Goal: Task Accomplishment & Management: Manage account settings

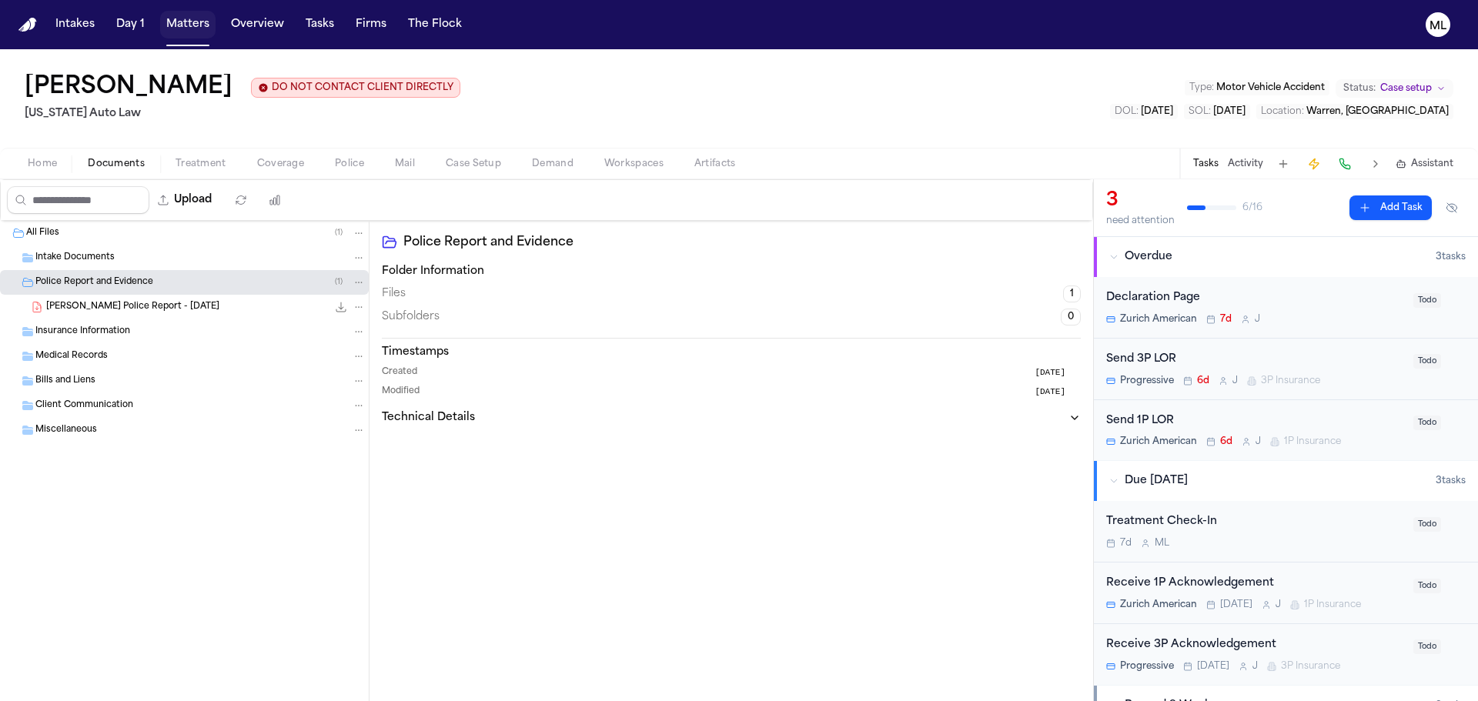
click at [178, 22] on button "Matters" at bounding box center [187, 25] width 55 height 28
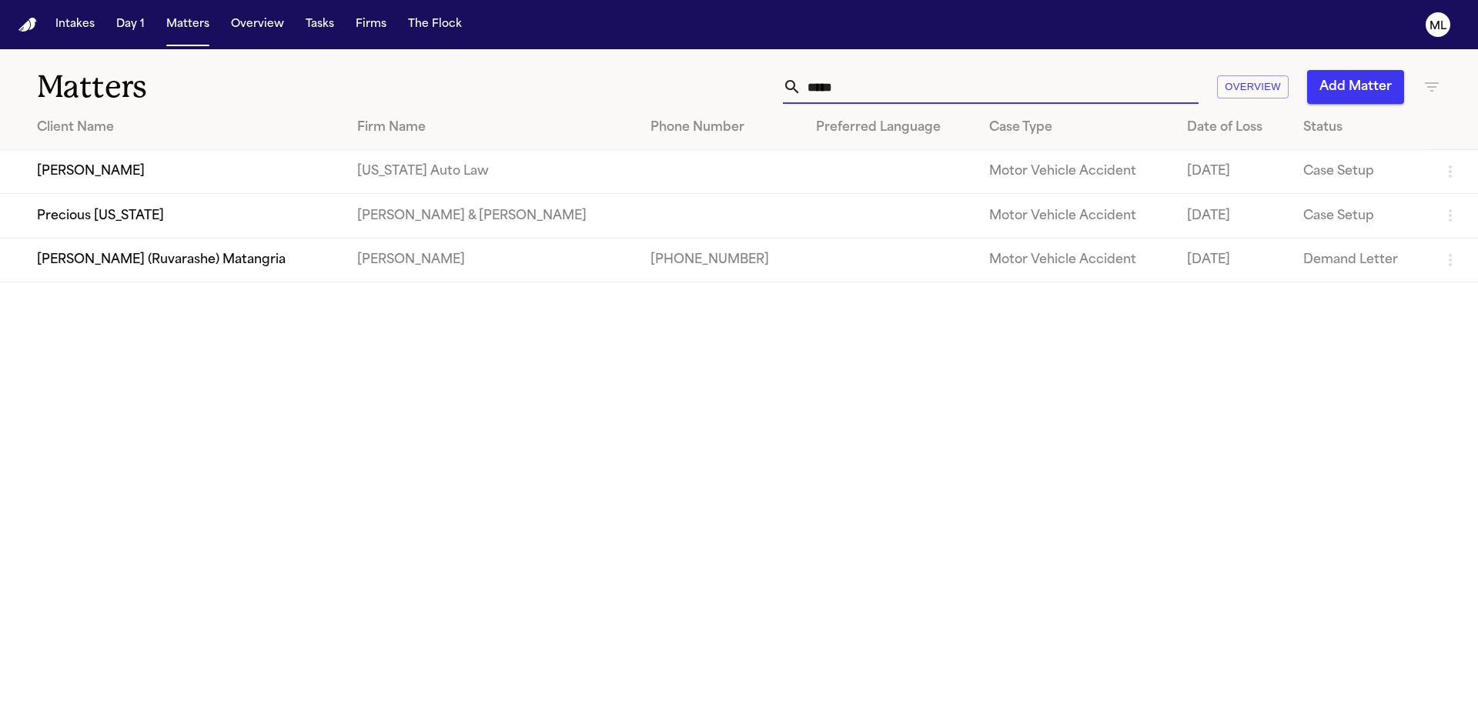
drag, startPoint x: 910, startPoint y: 81, endPoint x: 799, endPoint y: 87, distance: 111.8
click at [799, 87] on div "*****" at bounding box center [991, 87] width 416 height 34
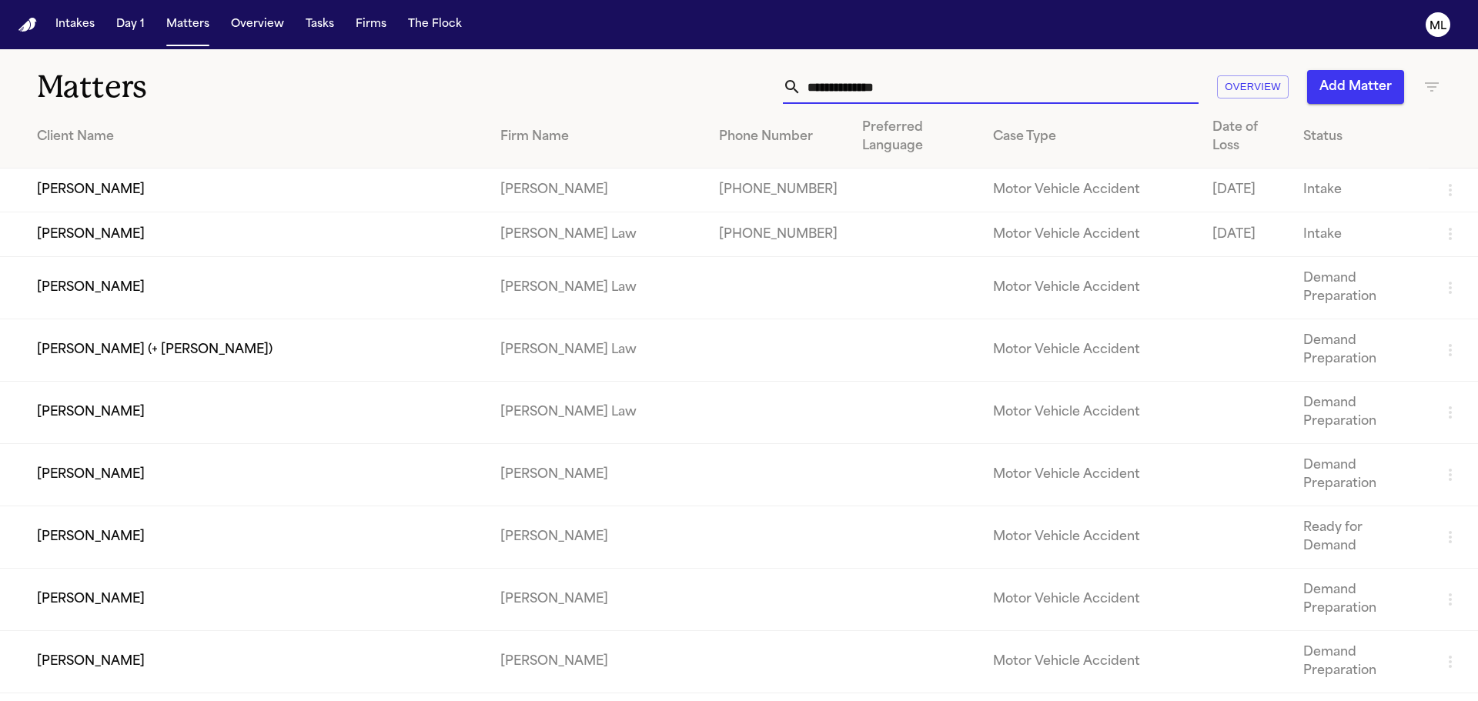
click at [182, 25] on button "Matters" at bounding box center [187, 25] width 55 height 28
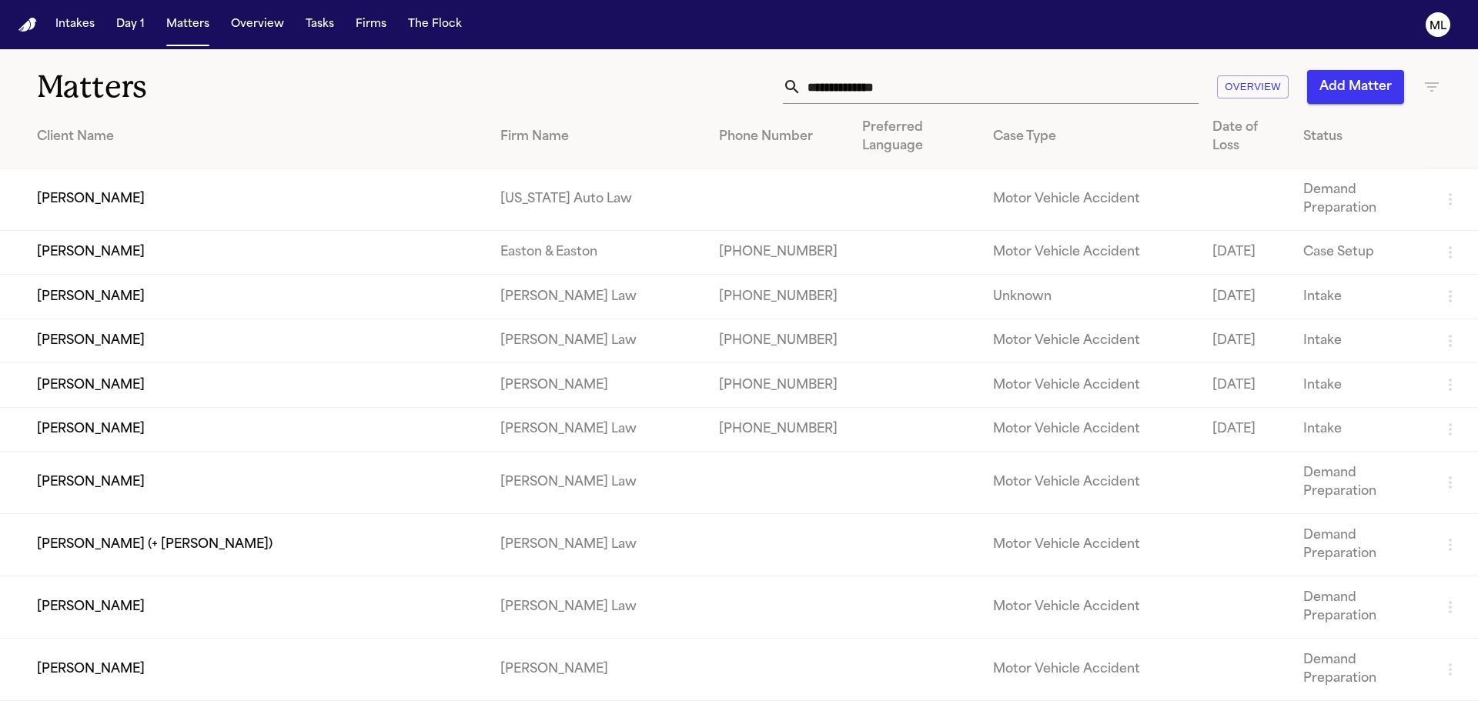
click at [1350, 99] on button "Add Matter" at bounding box center [1355, 87] width 97 height 34
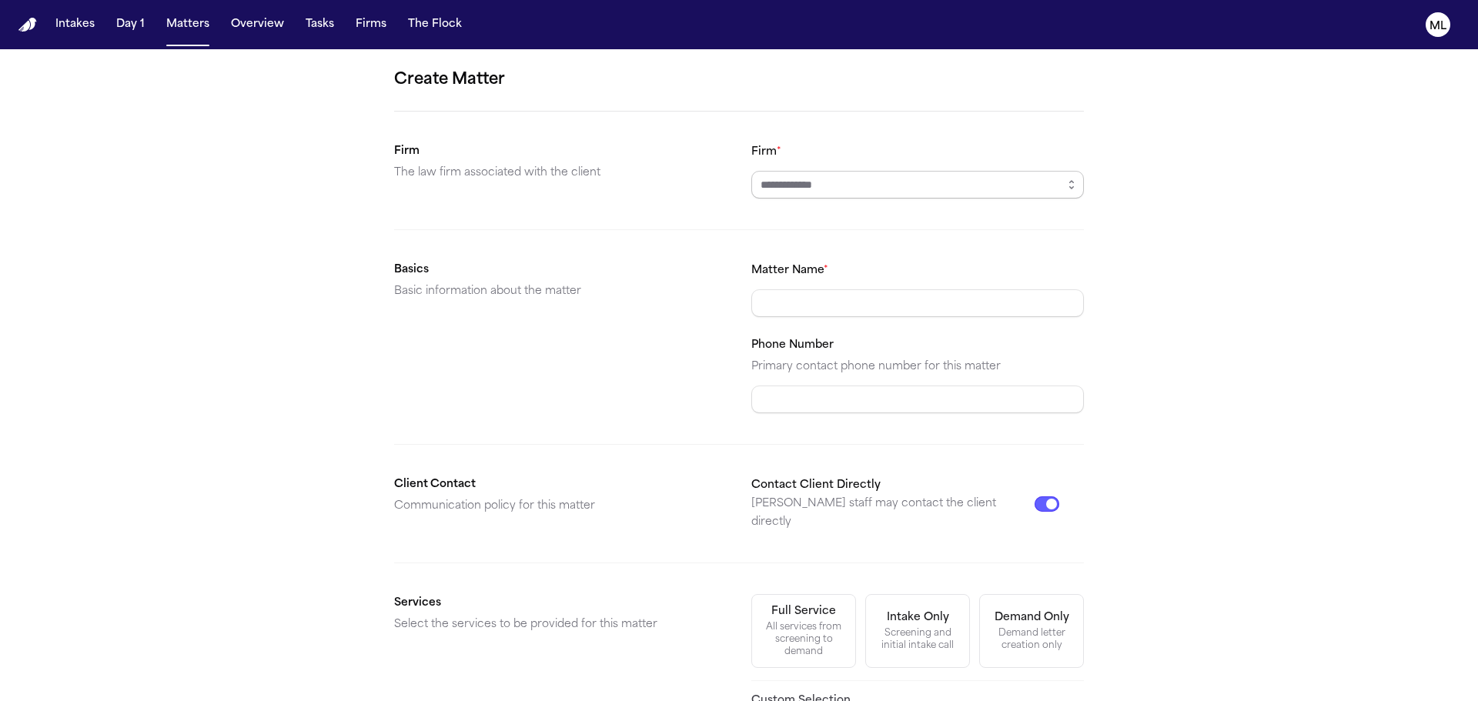
click at [816, 179] on input "Firm *" at bounding box center [917, 185] width 332 height 28
click at [1074, 186] on button "button" at bounding box center [1071, 185] width 25 height 28
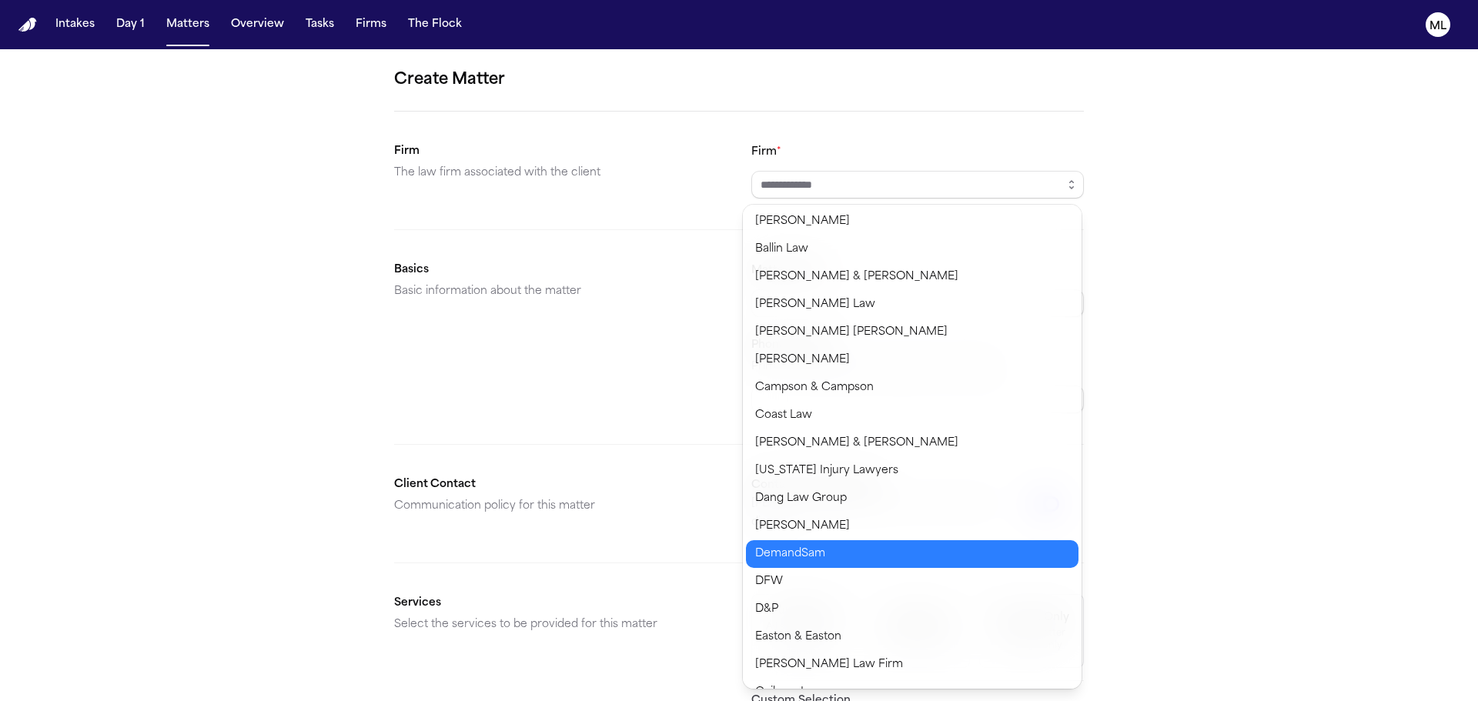
type input "*********"
click at [861, 549] on body "Intakes Day 1 Matters Overview Tasks Firms The Flock ML Create Matter Firm The …" at bounding box center [739, 350] width 1478 height 701
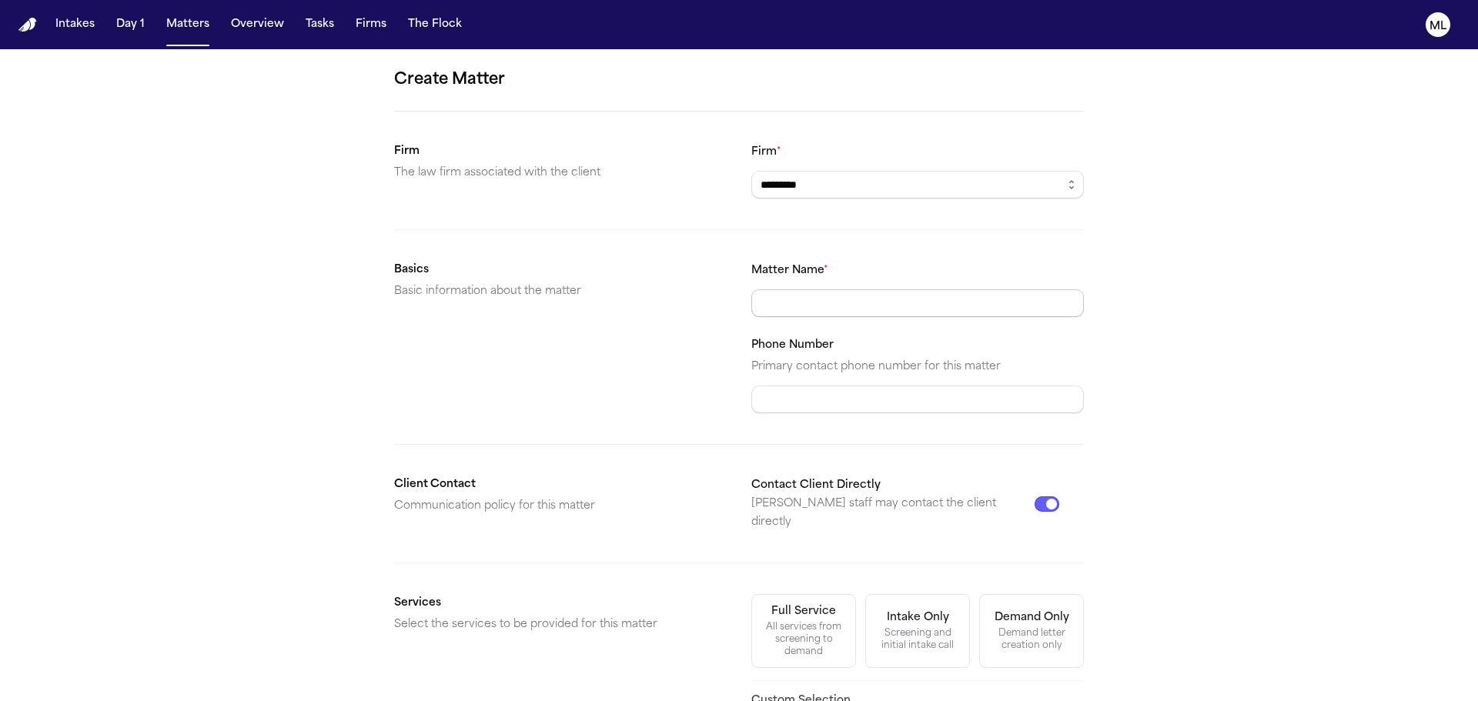
click at [814, 309] on input "Matter Name *" at bounding box center [917, 303] width 332 height 28
type input "**********"
click at [1035, 496] on button "Contact Client Directly" at bounding box center [1046, 503] width 25 height 15
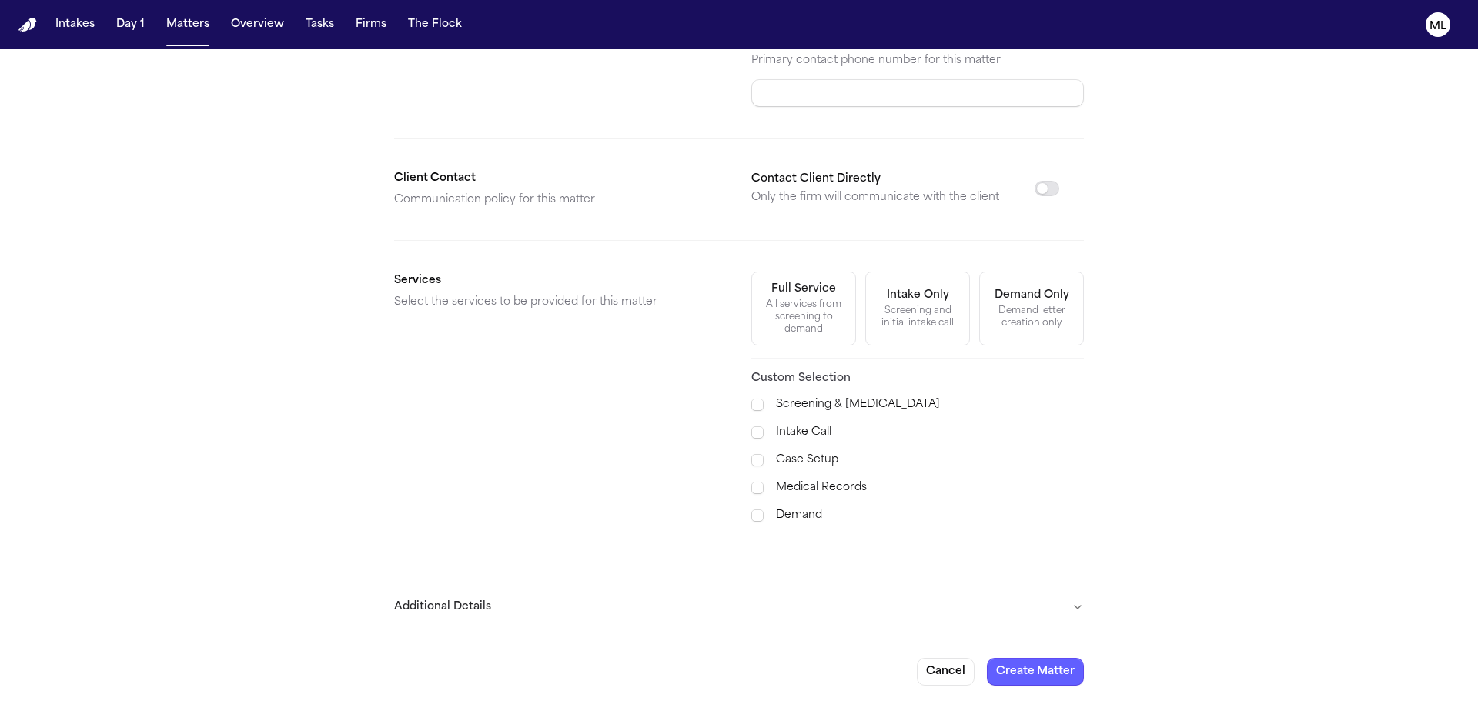
scroll to position [308, 0]
click at [818, 456] on label "Case Setup" at bounding box center [930, 458] width 308 height 18
click at [810, 479] on label "Medical Records" at bounding box center [930, 486] width 308 height 18
click at [802, 510] on label "Demand" at bounding box center [930, 514] width 308 height 18
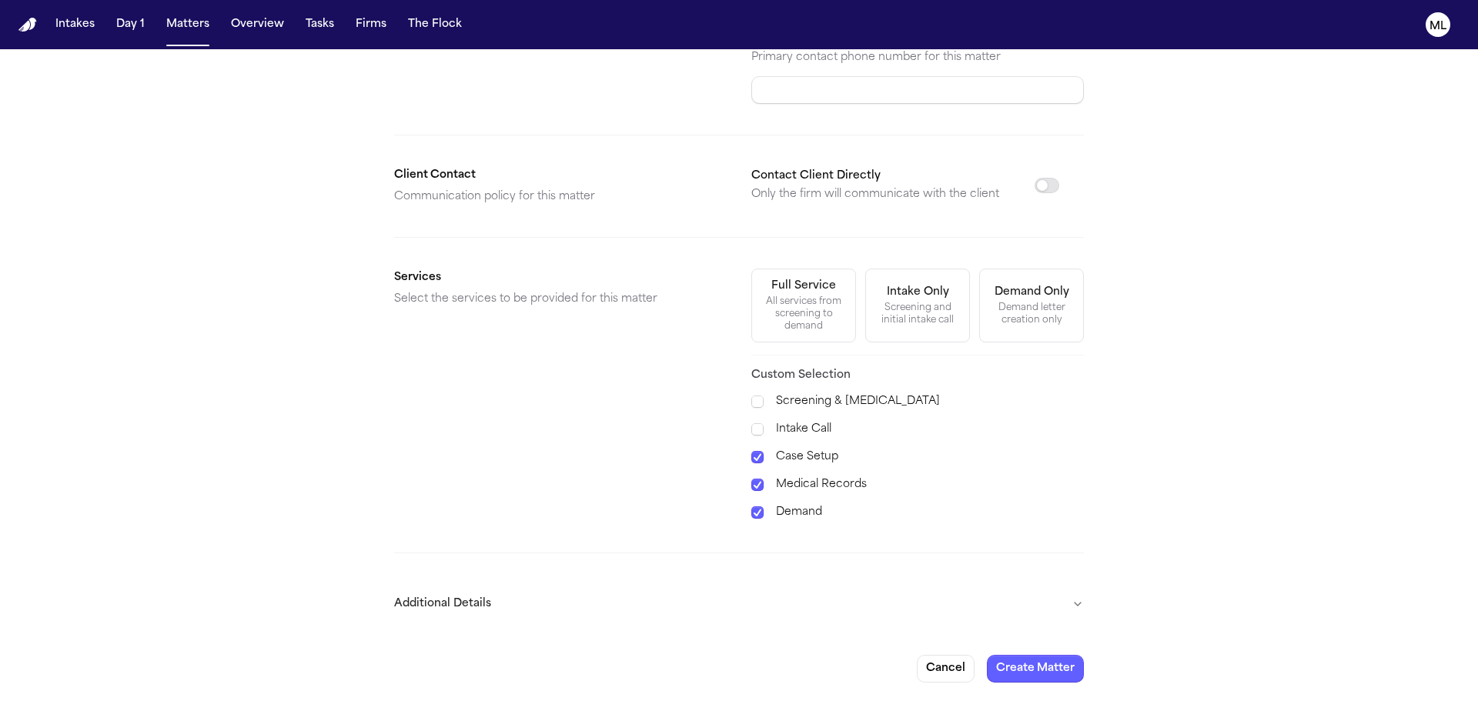
click at [1037, 596] on button "Additional Details" at bounding box center [739, 604] width 690 height 40
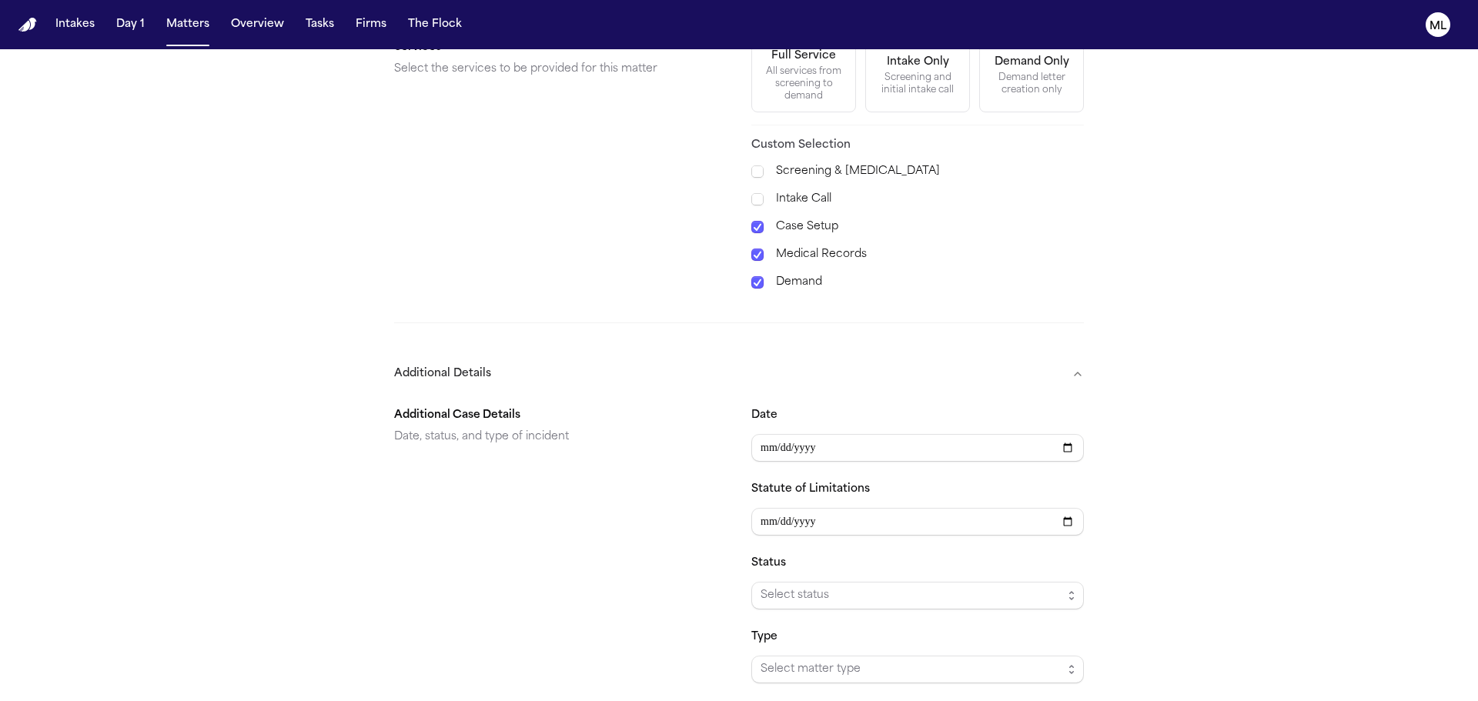
scroll to position [540, 0]
click at [826, 442] on input "Date" at bounding box center [917, 447] width 332 height 28
type input "**********"
click at [816, 507] on input "Statute of Limitations" at bounding box center [917, 521] width 332 height 28
type input "**********"
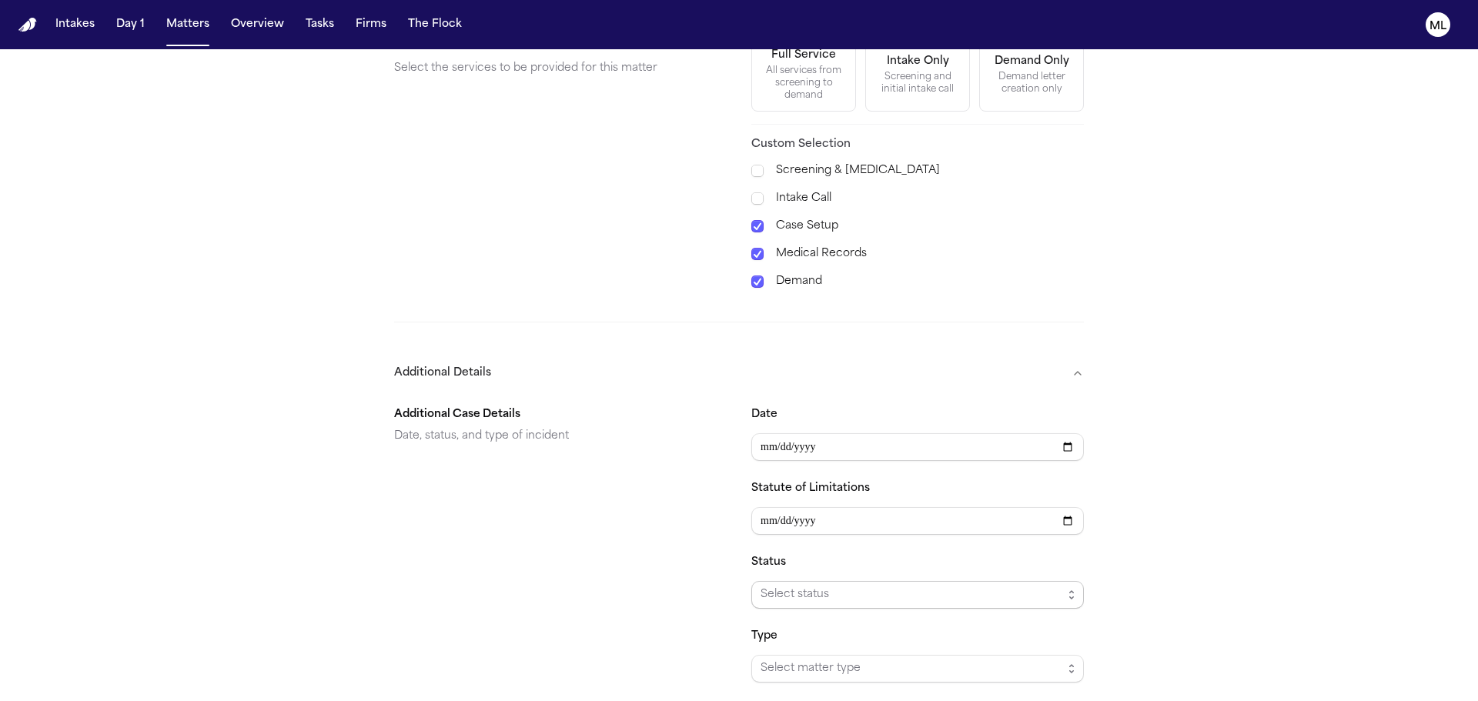
click at [836, 588] on span "Select status" at bounding box center [911, 595] width 302 height 18
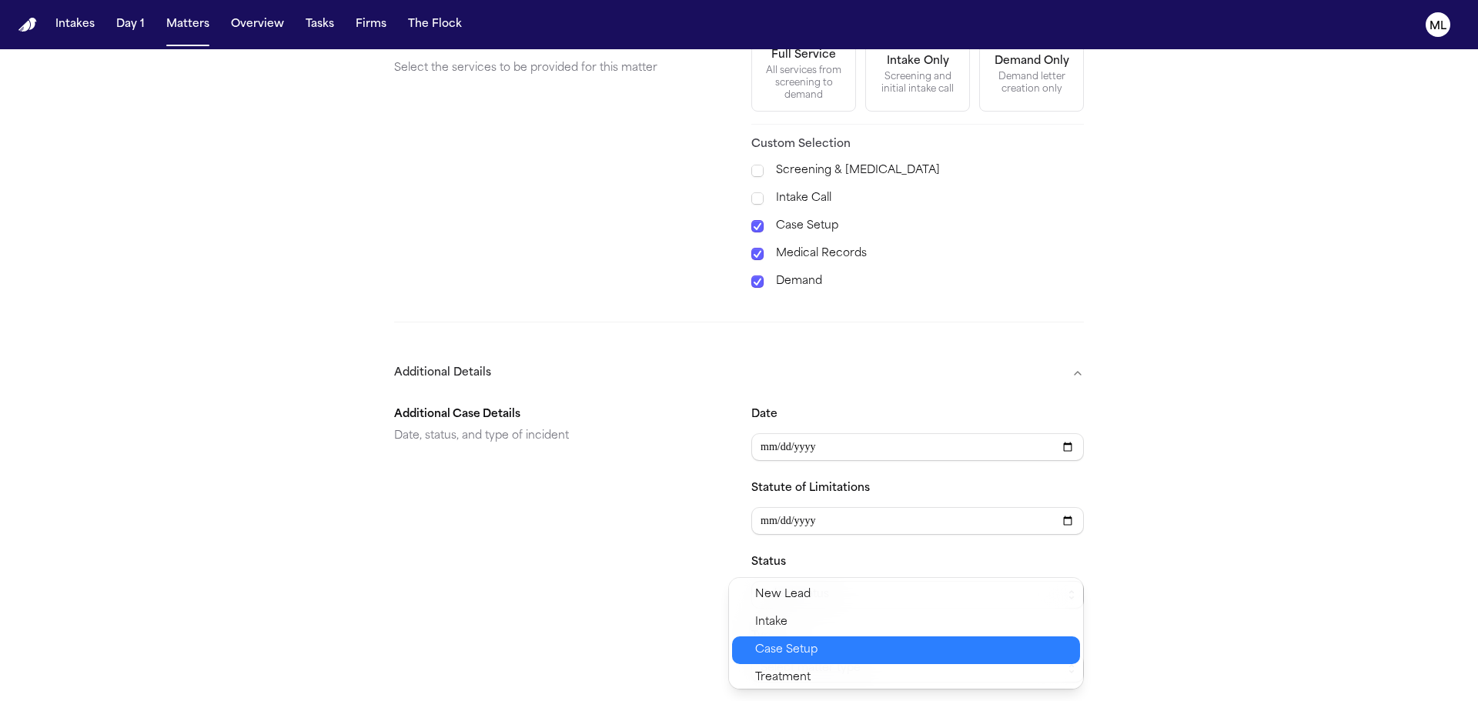
click at [850, 641] on span "Case Setup" at bounding box center [913, 650] width 316 height 18
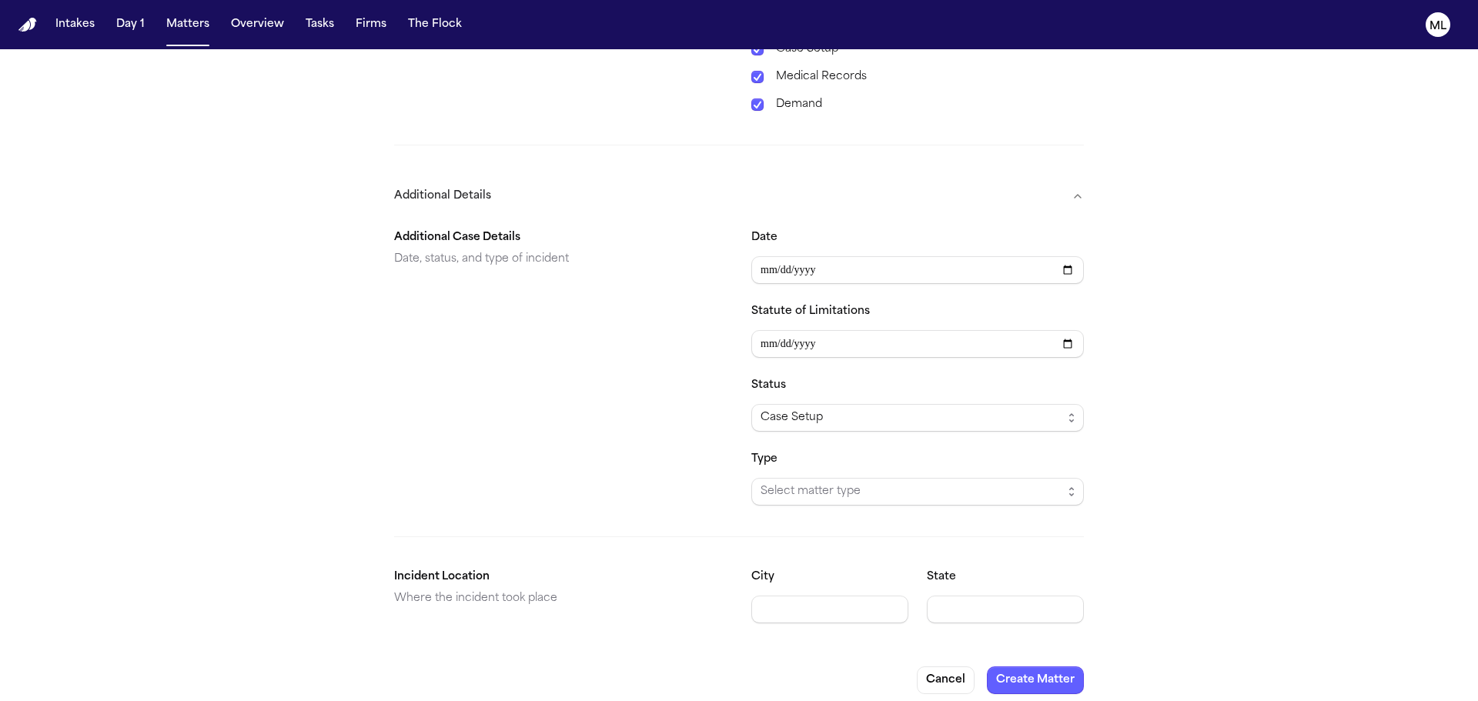
scroll to position [729, 0]
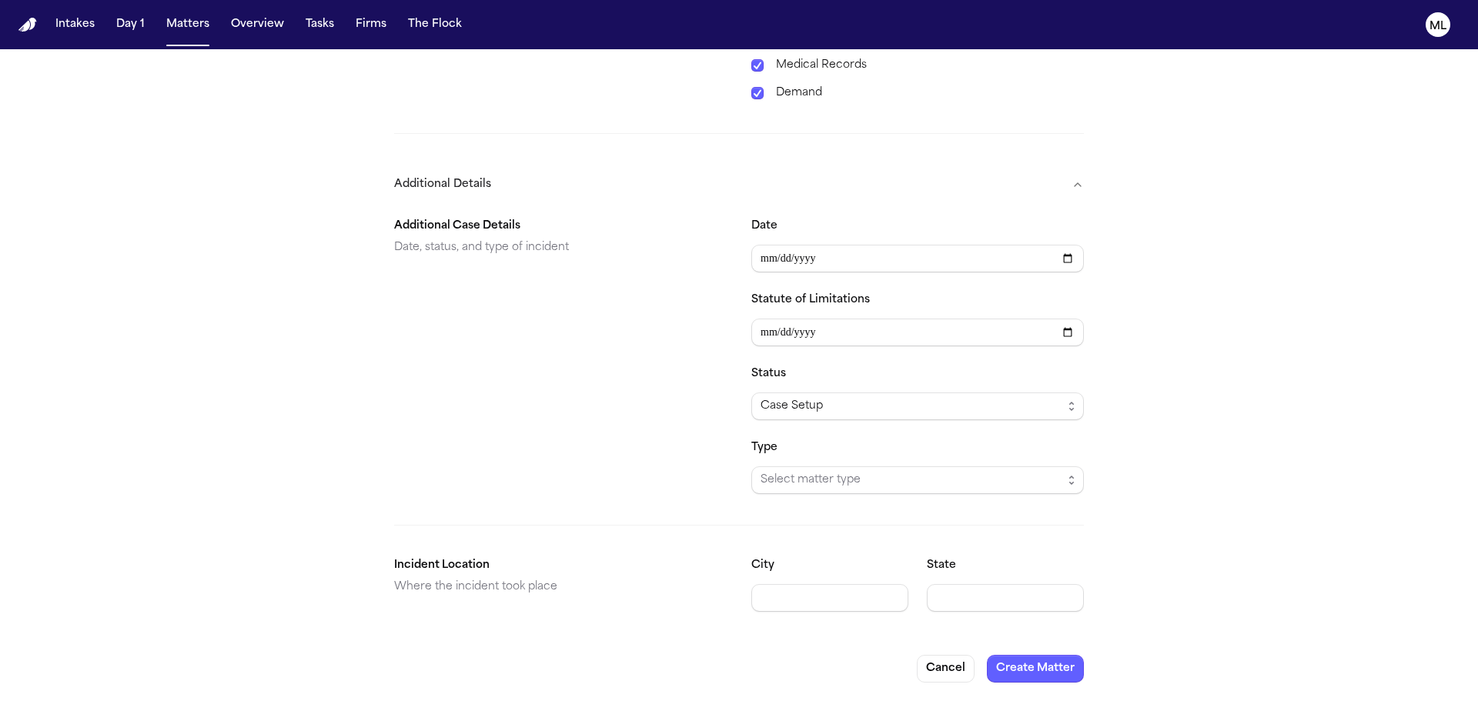
click at [836, 483] on span "Select matter type" at bounding box center [911, 480] width 302 height 18
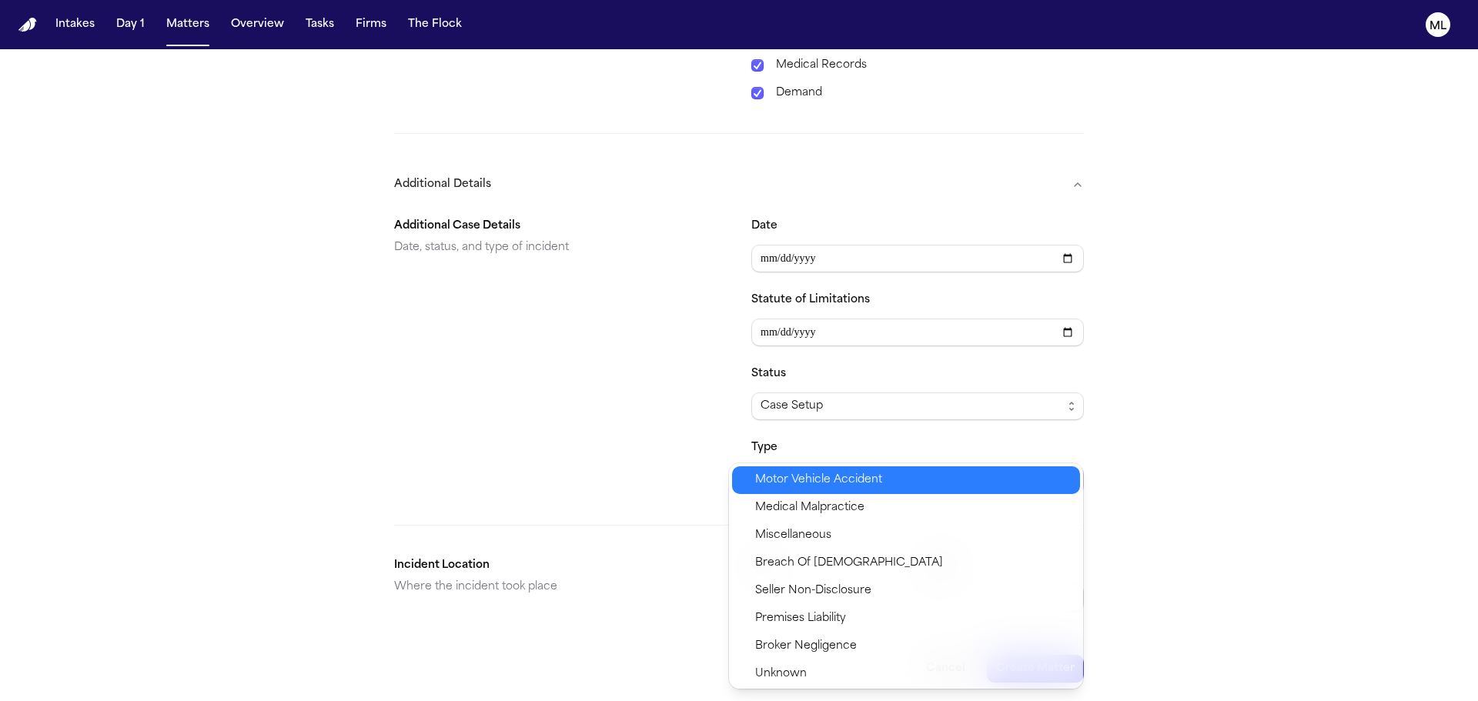
click at [818, 481] on span "Motor Vehicle Accident" at bounding box center [818, 480] width 127 height 18
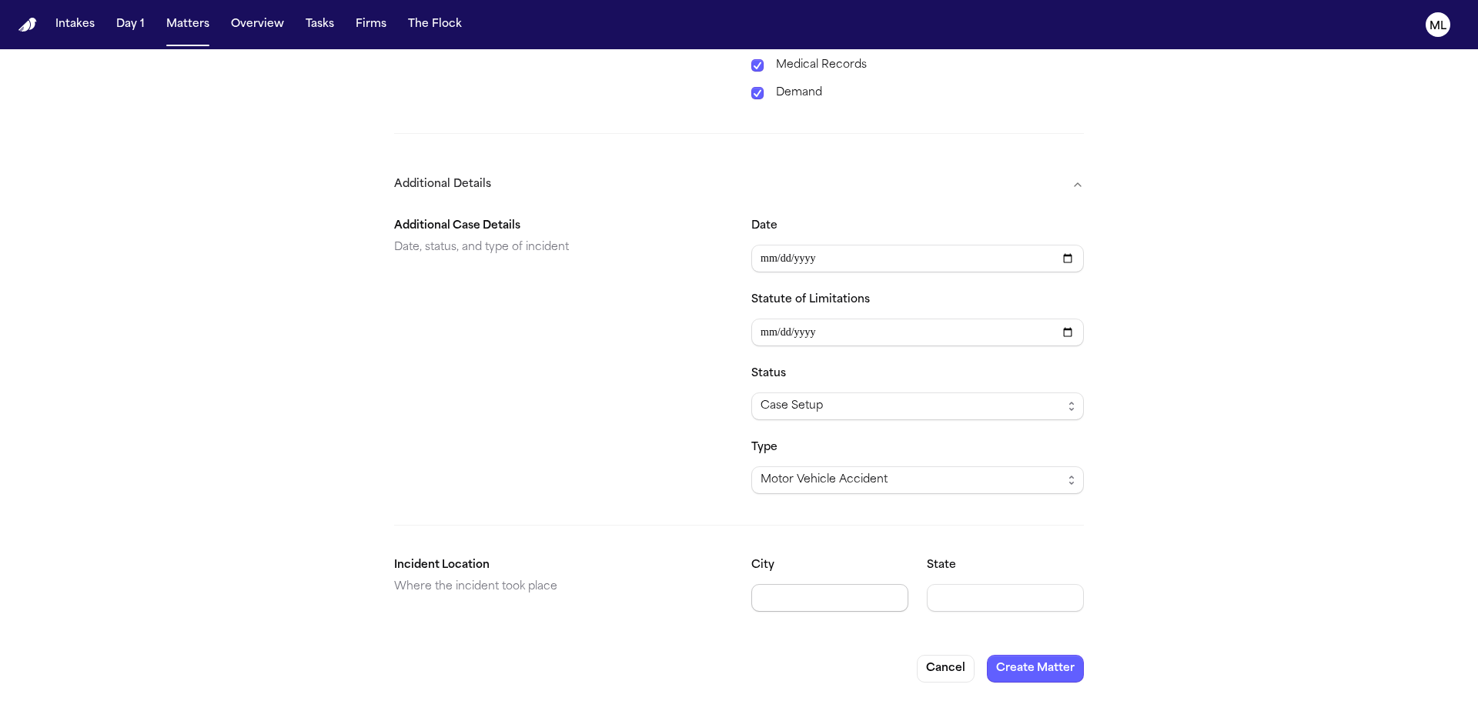
click at [806, 586] on input "City" at bounding box center [829, 598] width 157 height 28
type input "**********"
type input "**"
click at [1034, 663] on button "Create Matter" at bounding box center [1035, 669] width 97 height 28
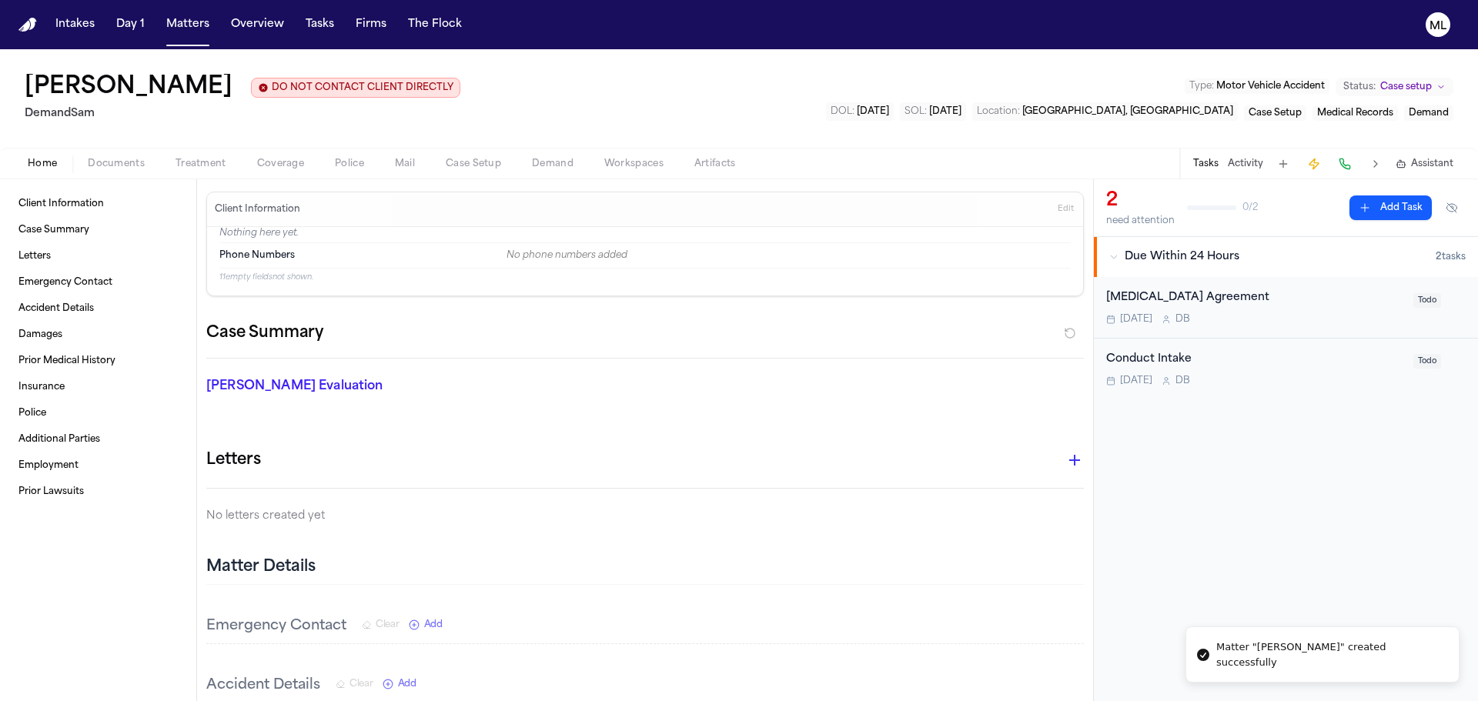
click at [1265, 309] on div "[MEDICAL_DATA] Agreement [DATE] D B" at bounding box center [1255, 307] width 298 height 36
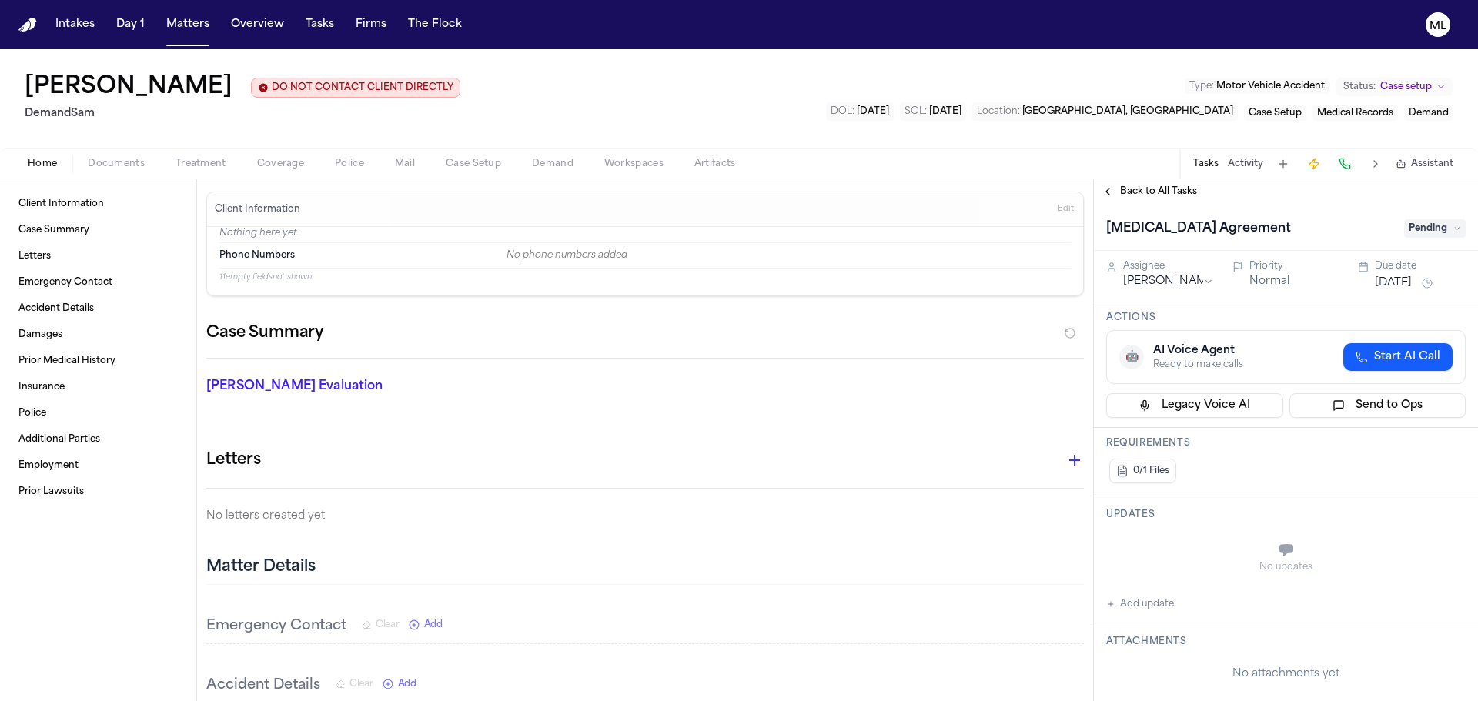
click at [1445, 227] on span "Pending" at bounding box center [1435, 228] width 62 height 18
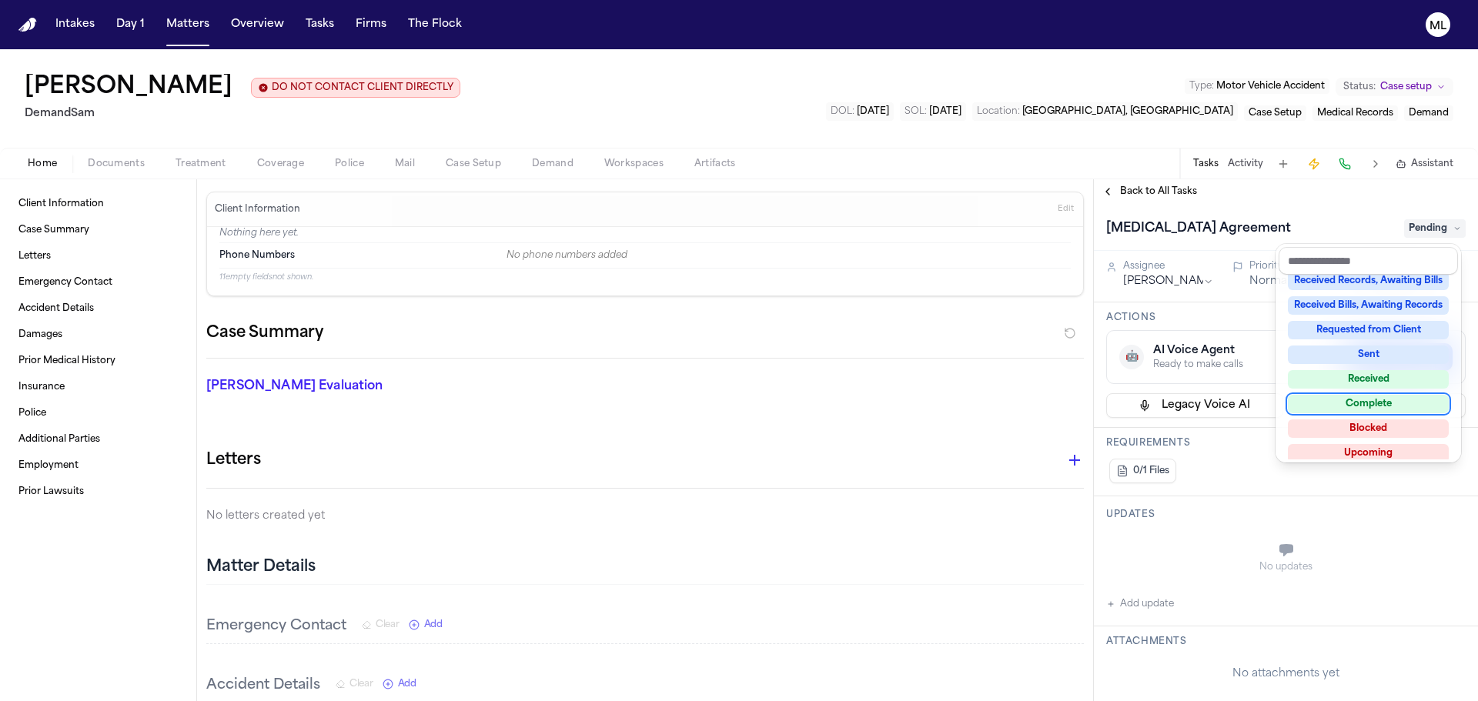
click at [1370, 406] on div "Complete" at bounding box center [1367, 404] width 161 height 18
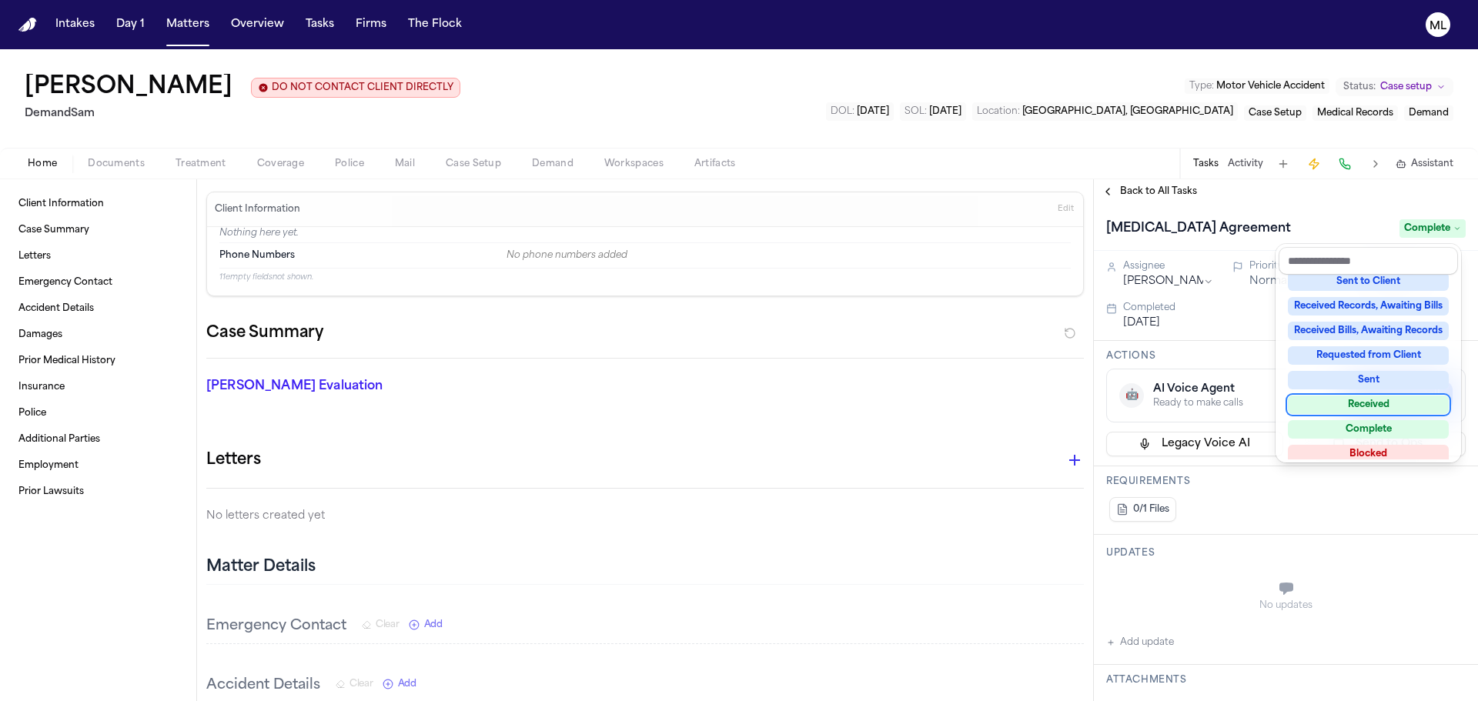
click at [1140, 199] on div "Back to All Tasks [MEDICAL_DATA] Agreement Complete Assignee [PERSON_NAME] Prio…" at bounding box center [1286, 440] width 384 height 522
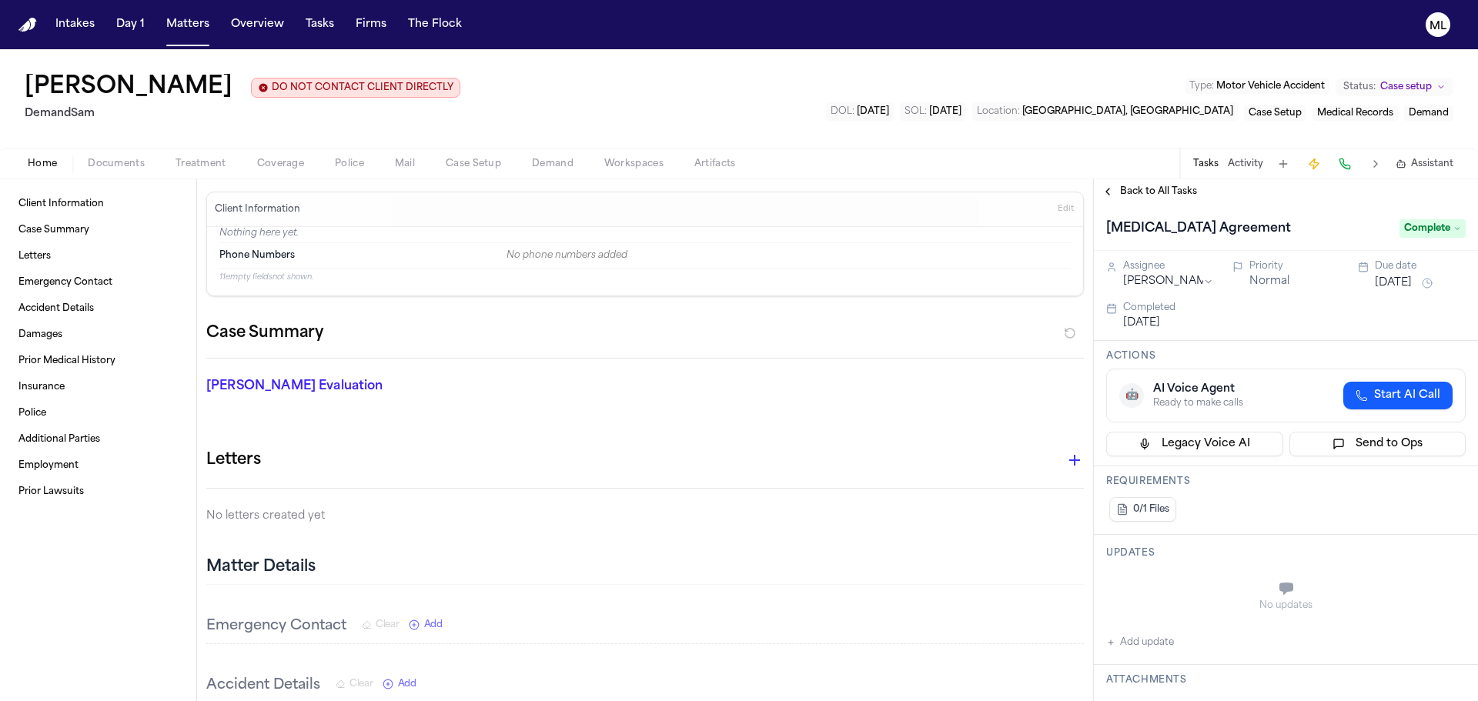
click at [1144, 192] on span "Back to All Tasks" at bounding box center [1158, 191] width 77 height 12
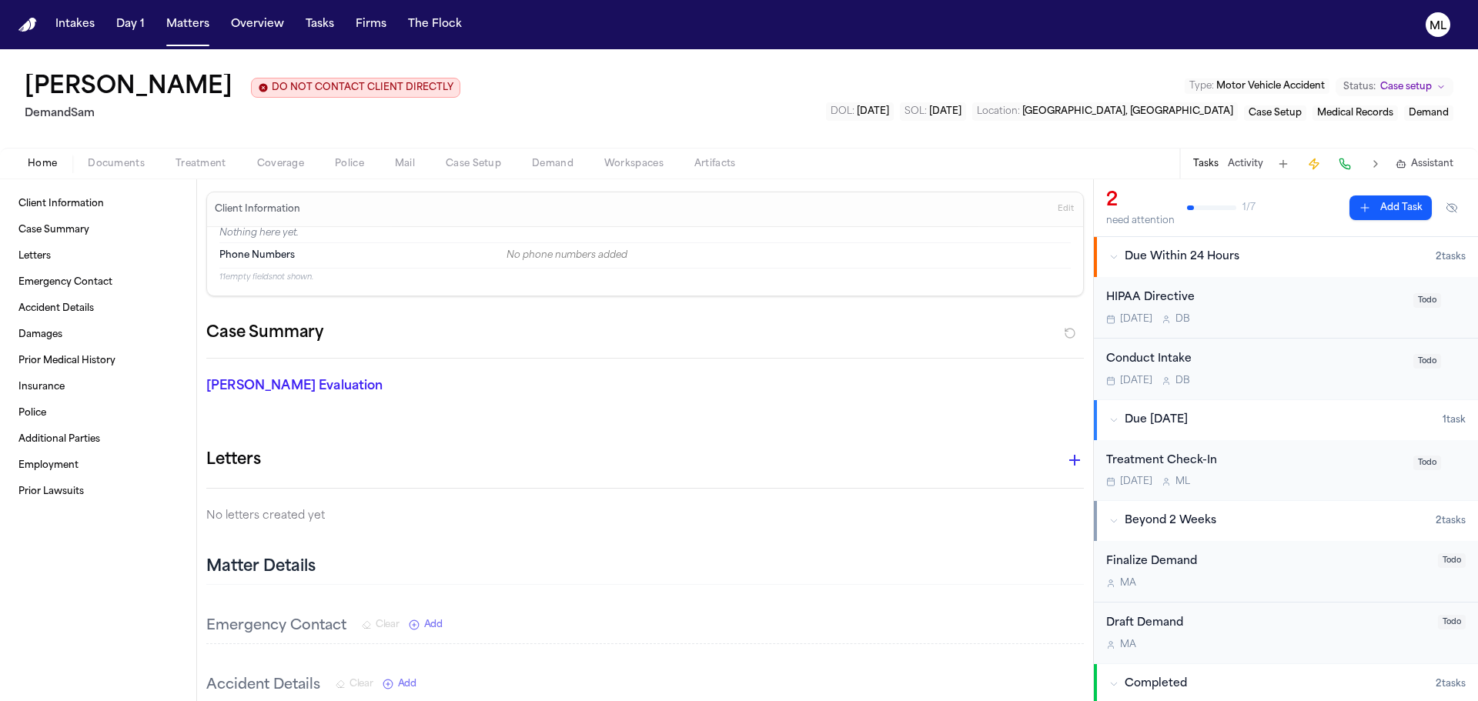
click at [1338, 318] on div "[DATE] D B" at bounding box center [1255, 319] width 298 height 12
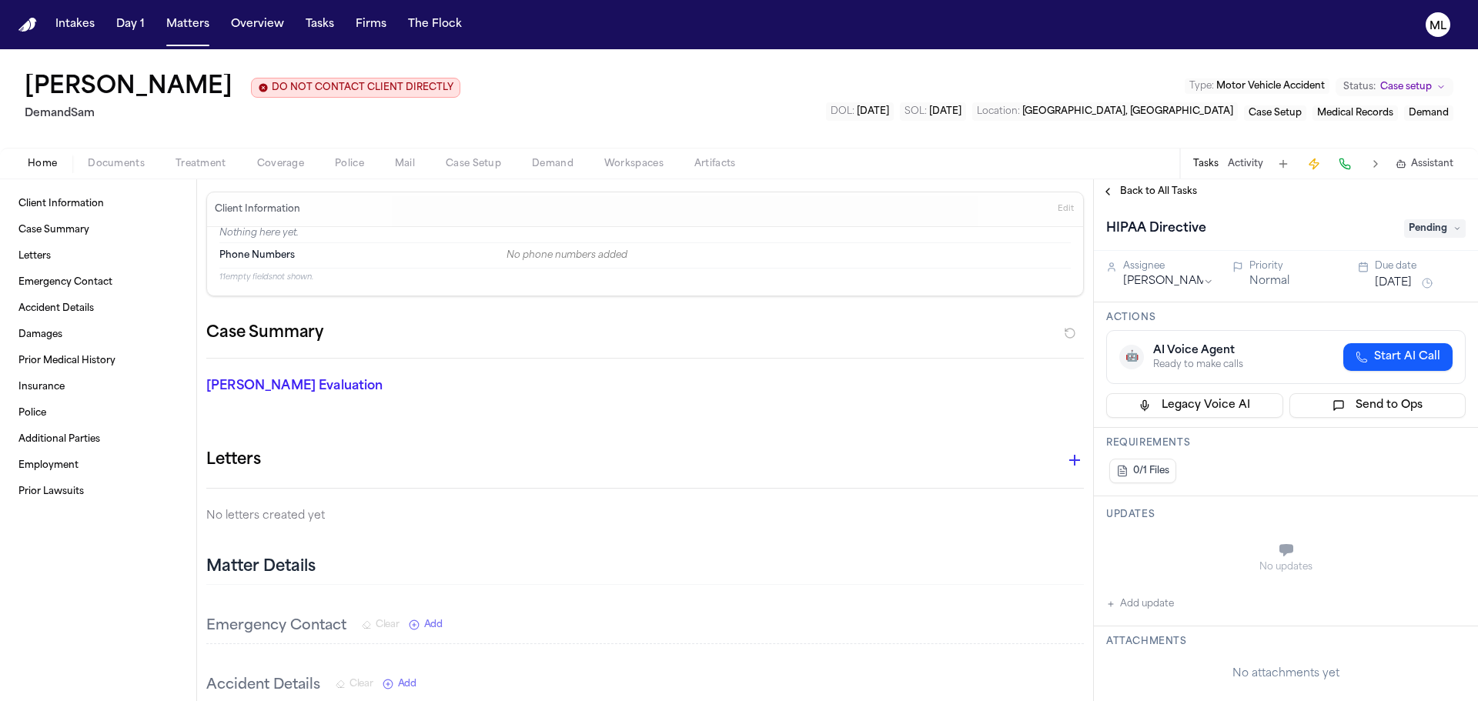
click at [1429, 231] on span "Pending" at bounding box center [1435, 228] width 62 height 18
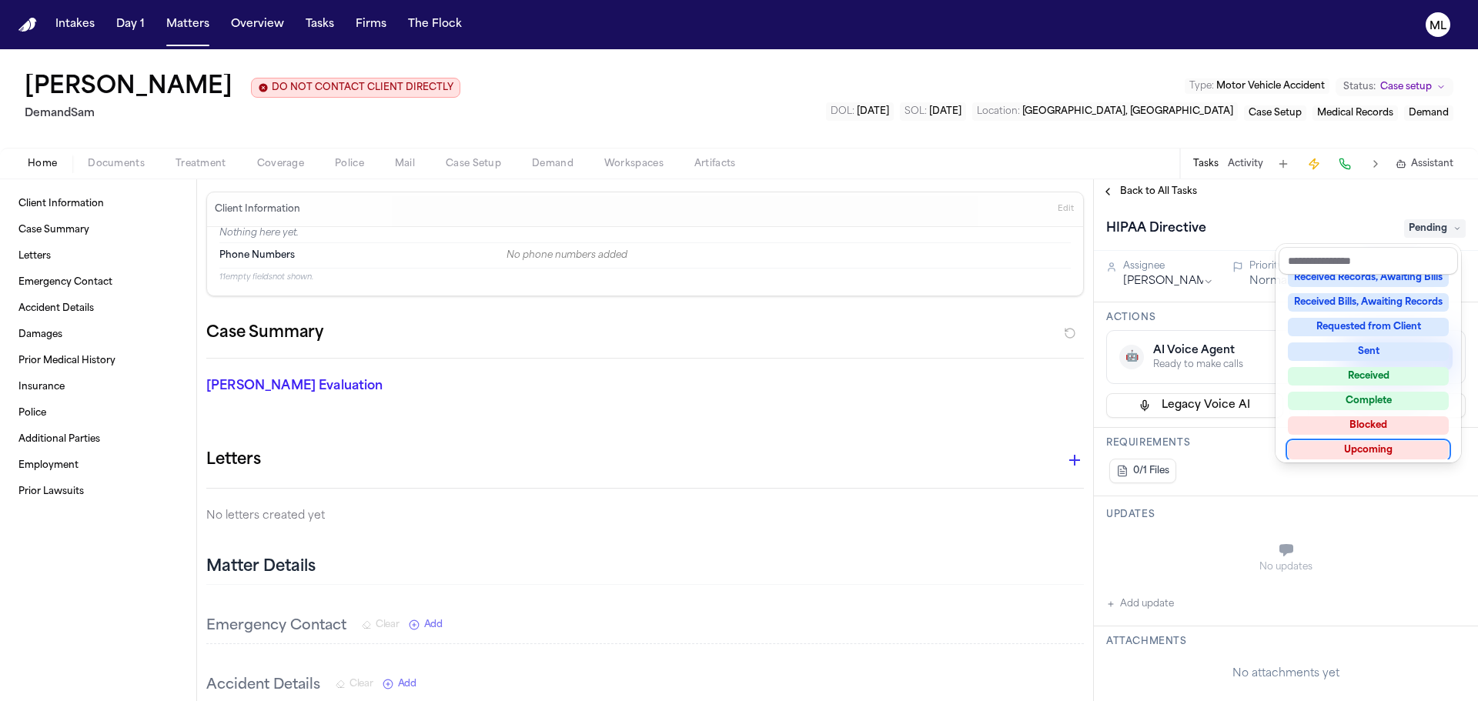
scroll to position [240, 0]
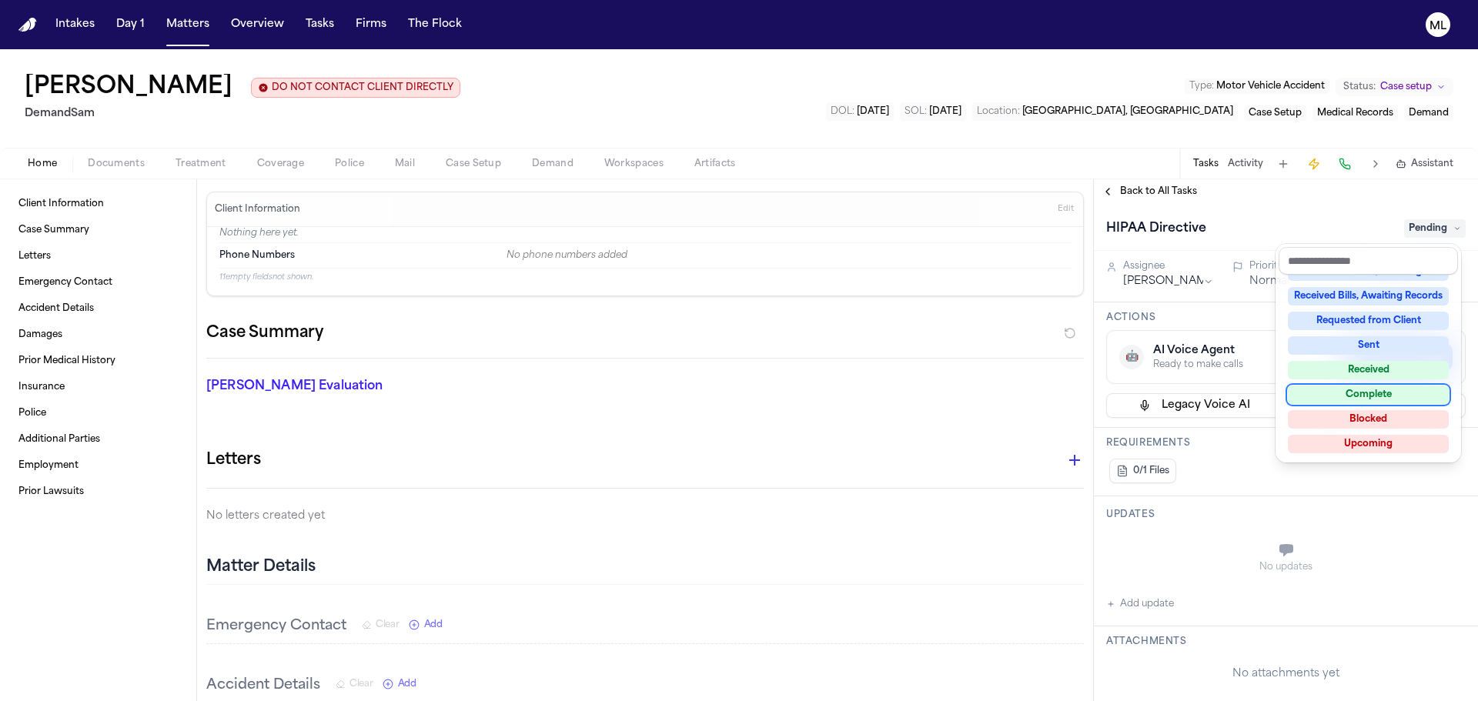
click at [1354, 396] on div "Complete" at bounding box center [1367, 395] width 161 height 18
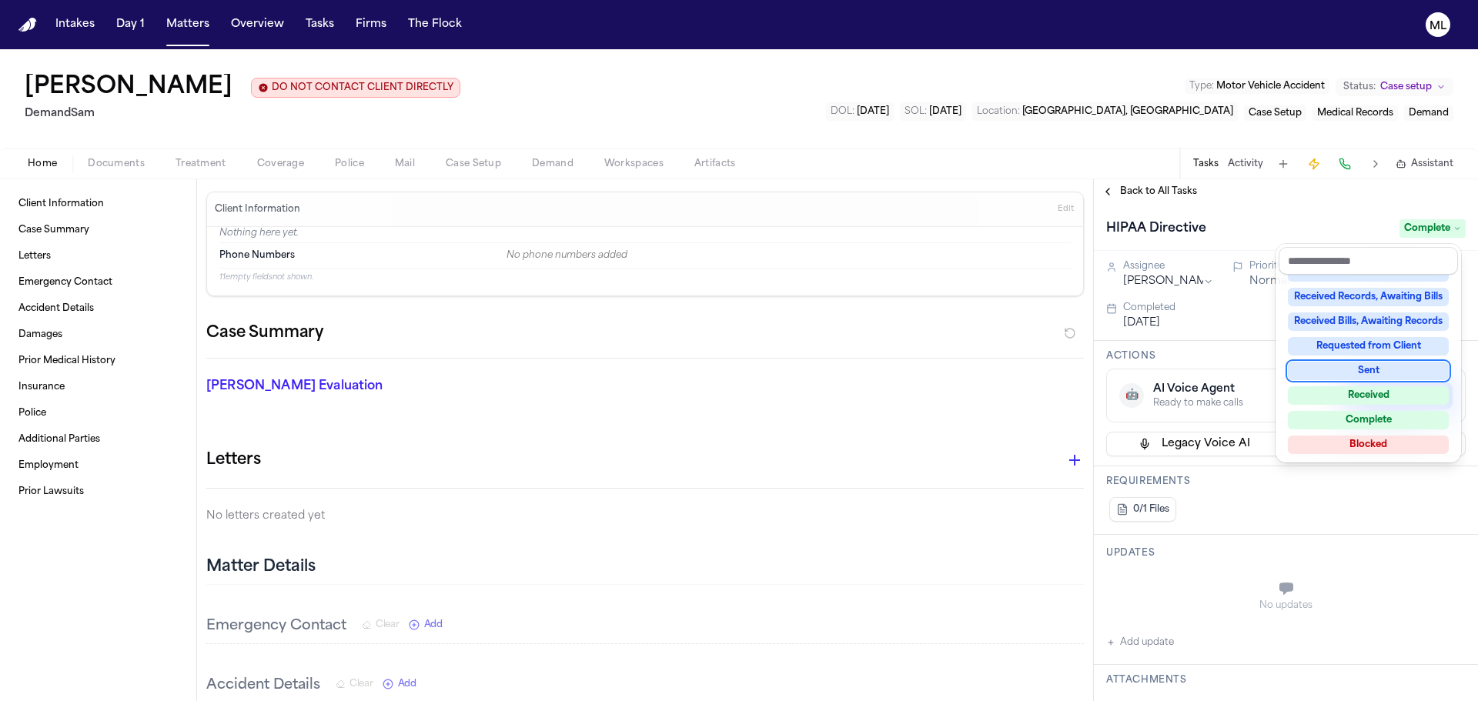
click at [1169, 188] on div "Back to All Tasks HIPAA Directive Complete Assignee [PERSON_NAME] Priority Norm…" at bounding box center [1286, 440] width 384 height 522
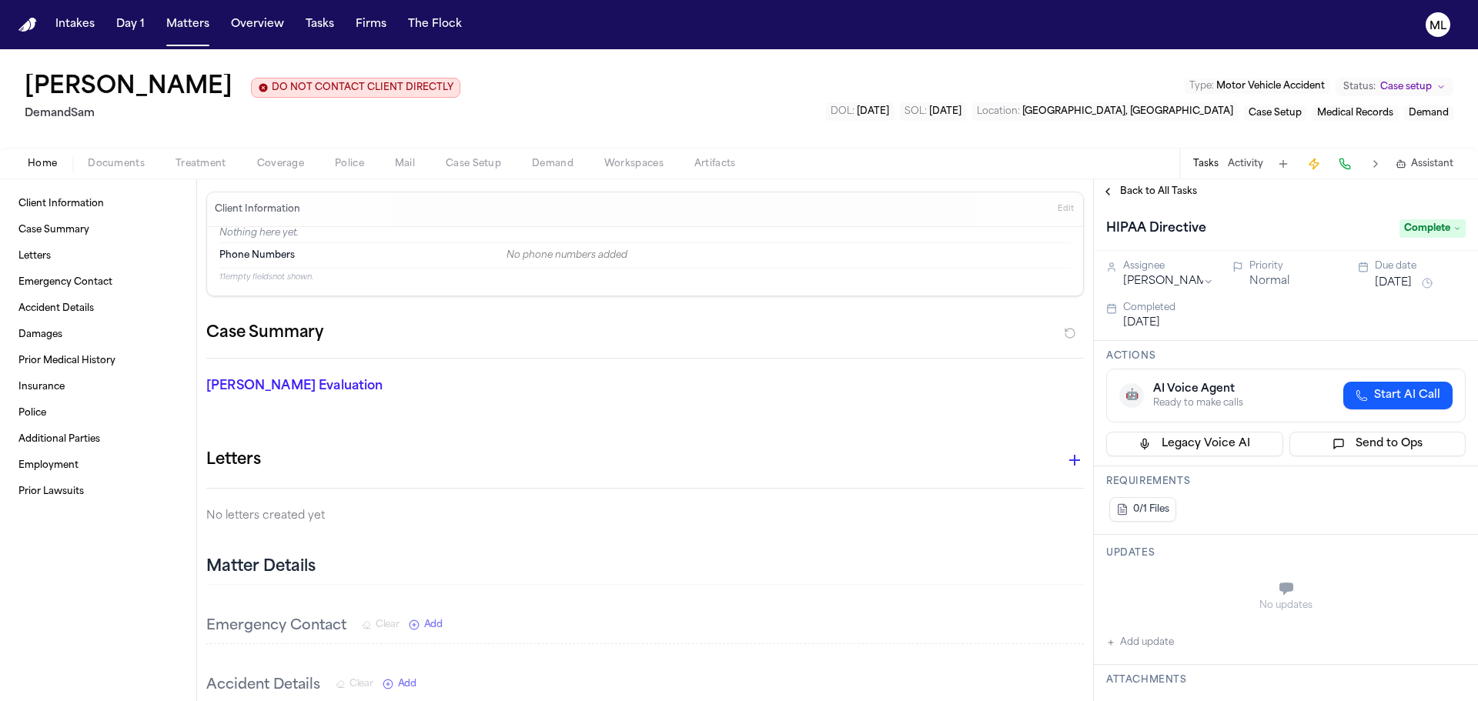
click at [1169, 188] on span "Back to All Tasks" at bounding box center [1158, 191] width 77 height 12
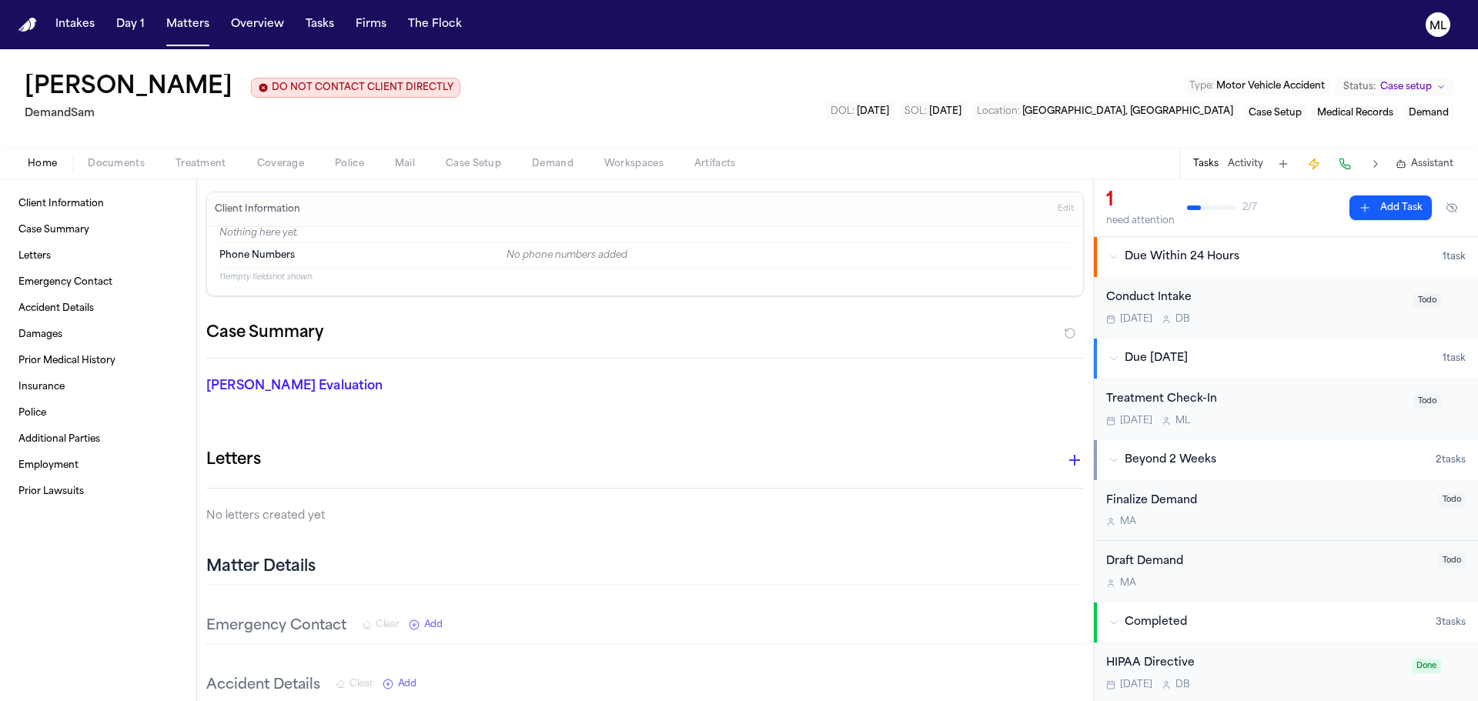
click at [1321, 322] on div "[DATE] D B" at bounding box center [1255, 319] width 298 height 12
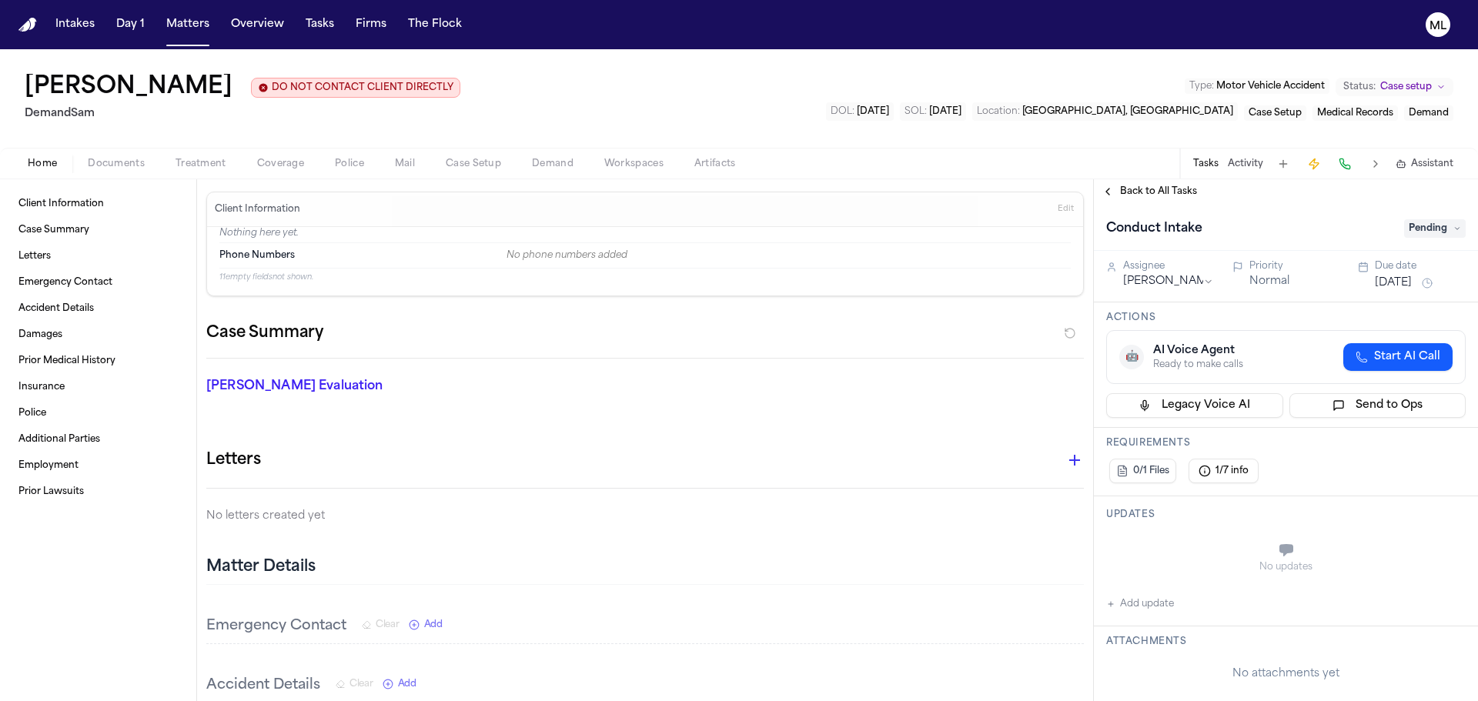
click at [1424, 232] on span "Pending" at bounding box center [1435, 228] width 62 height 18
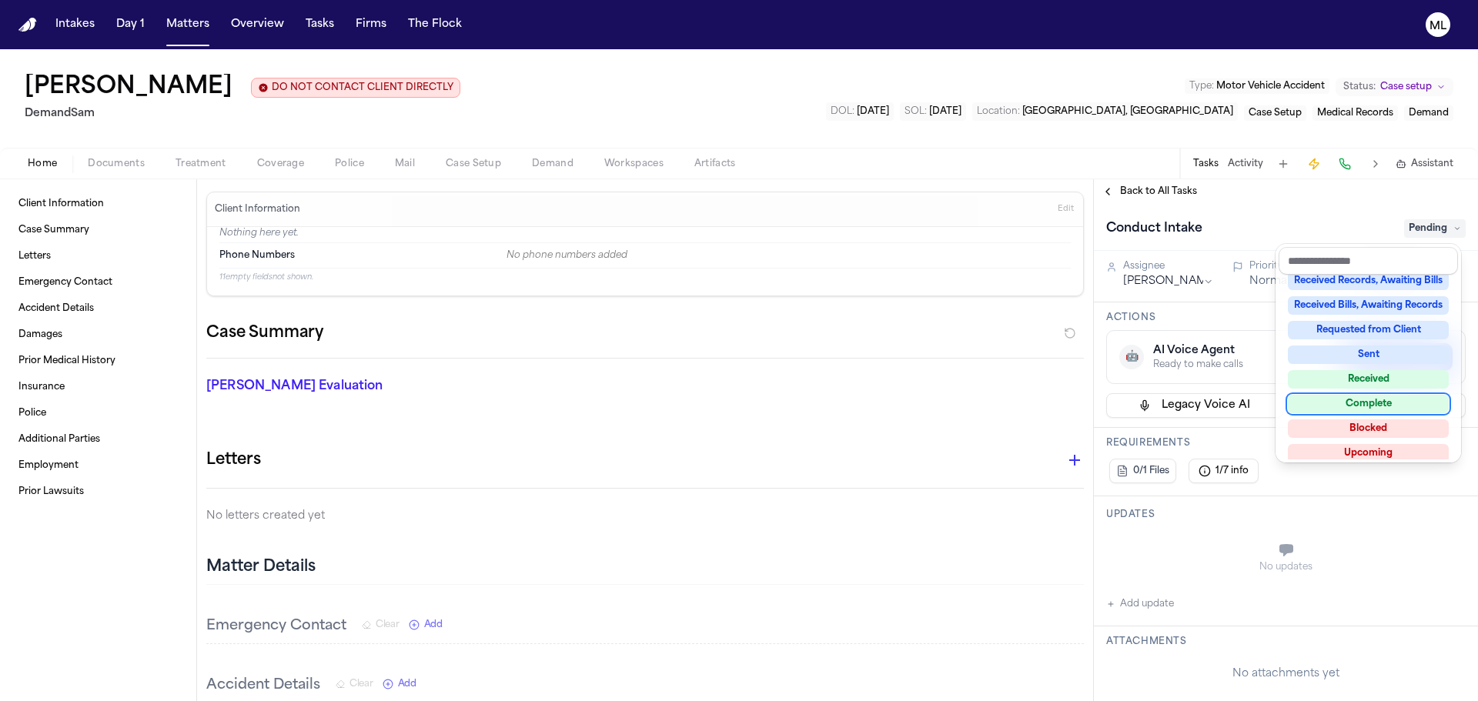
click at [1376, 399] on div "Complete" at bounding box center [1367, 404] width 161 height 18
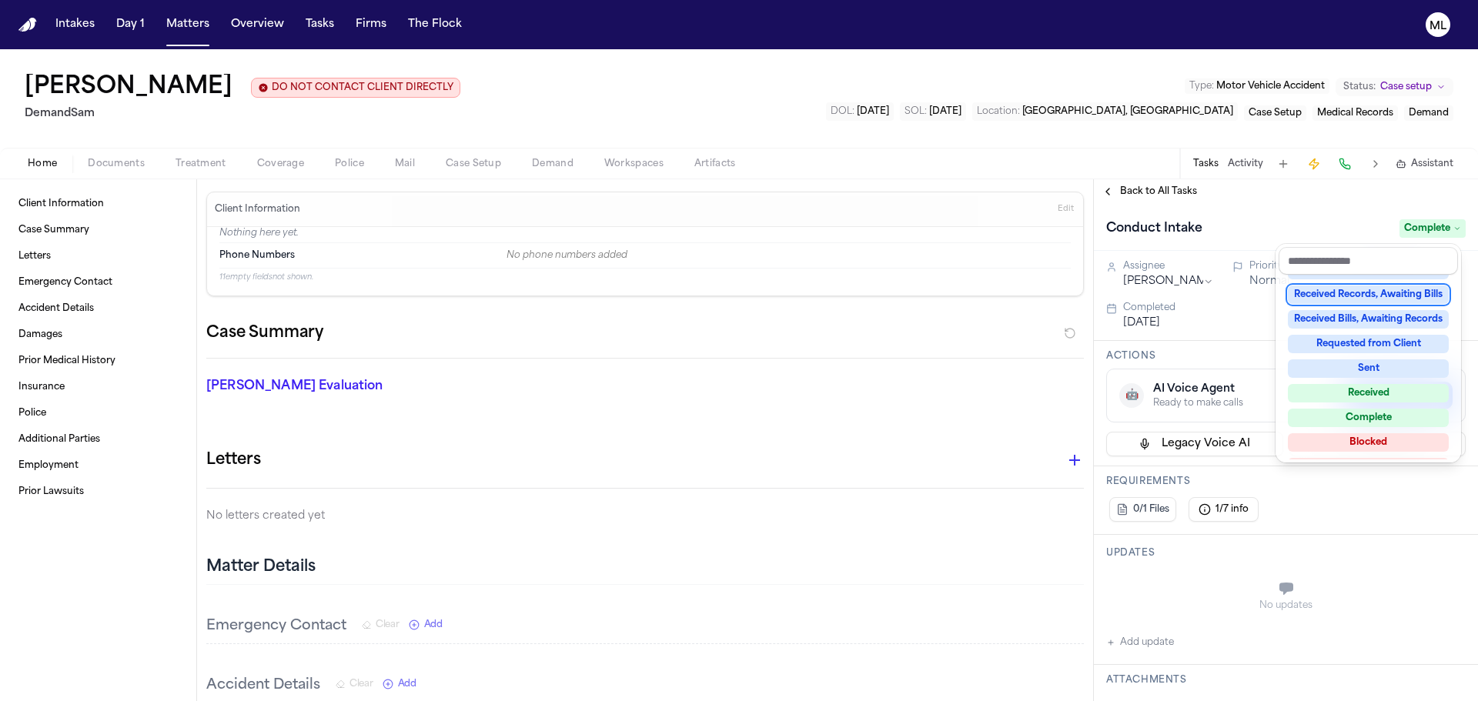
click at [1147, 192] on div "Back to All Tasks Conduct Intake Complete Assignee [PERSON_NAME] Priority Norma…" at bounding box center [1286, 440] width 384 height 522
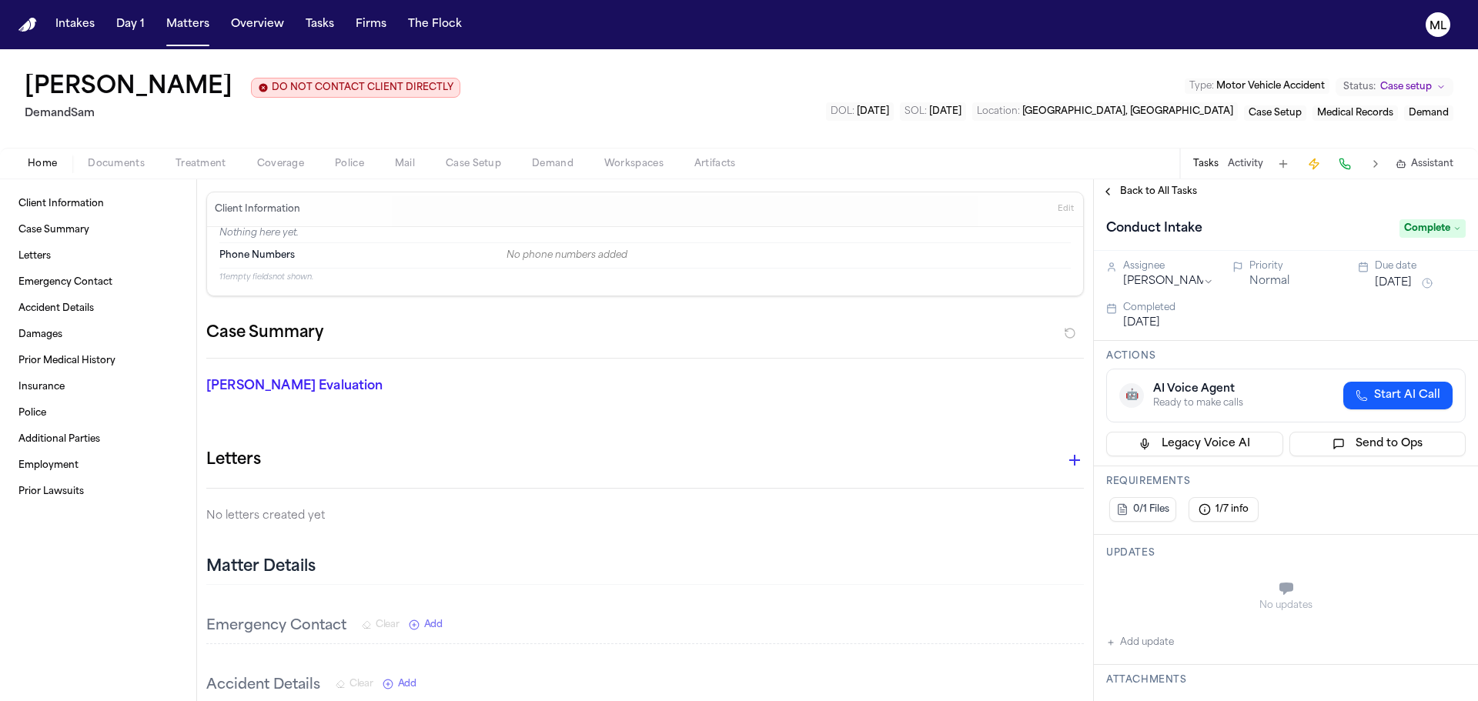
click at [1147, 192] on span "Back to All Tasks" at bounding box center [1158, 191] width 77 height 12
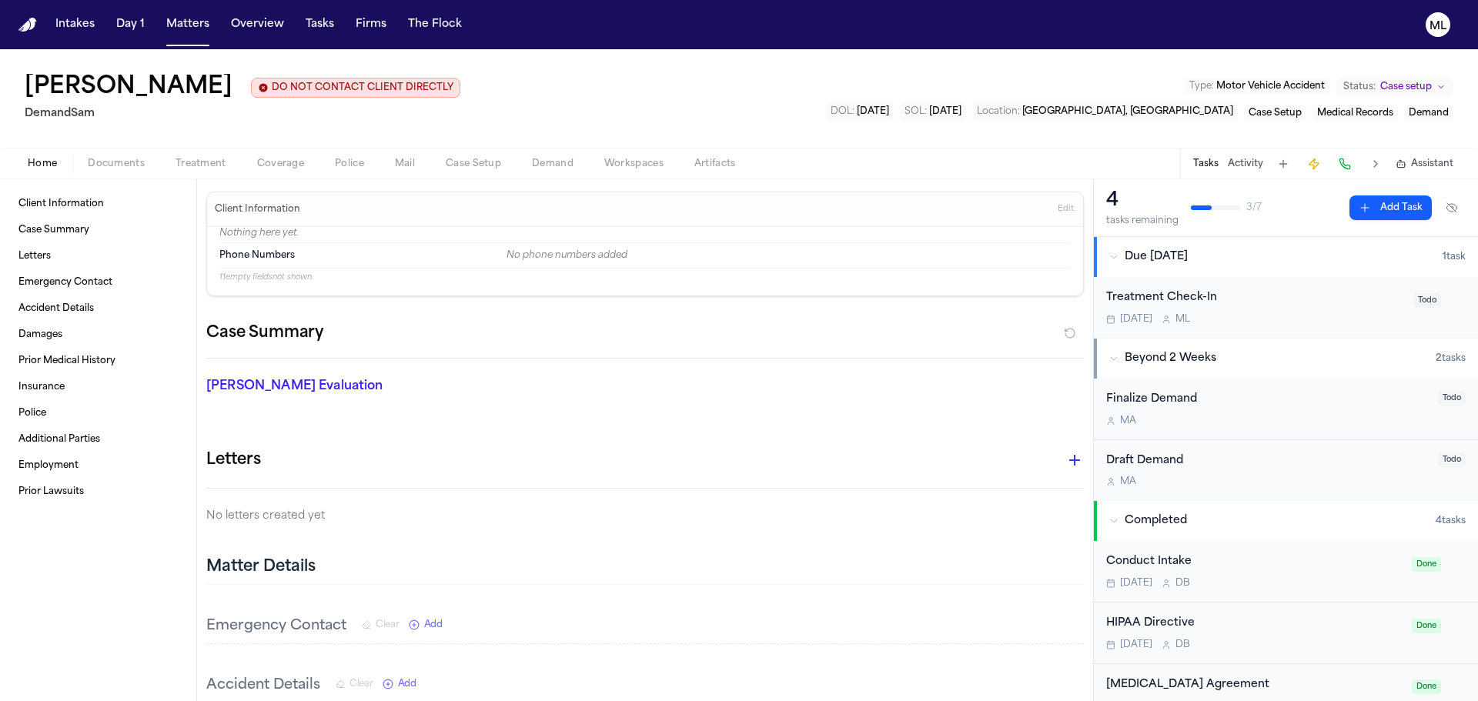
click at [1334, 316] on div "[DATE] M L" at bounding box center [1255, 319] width 298 height 12
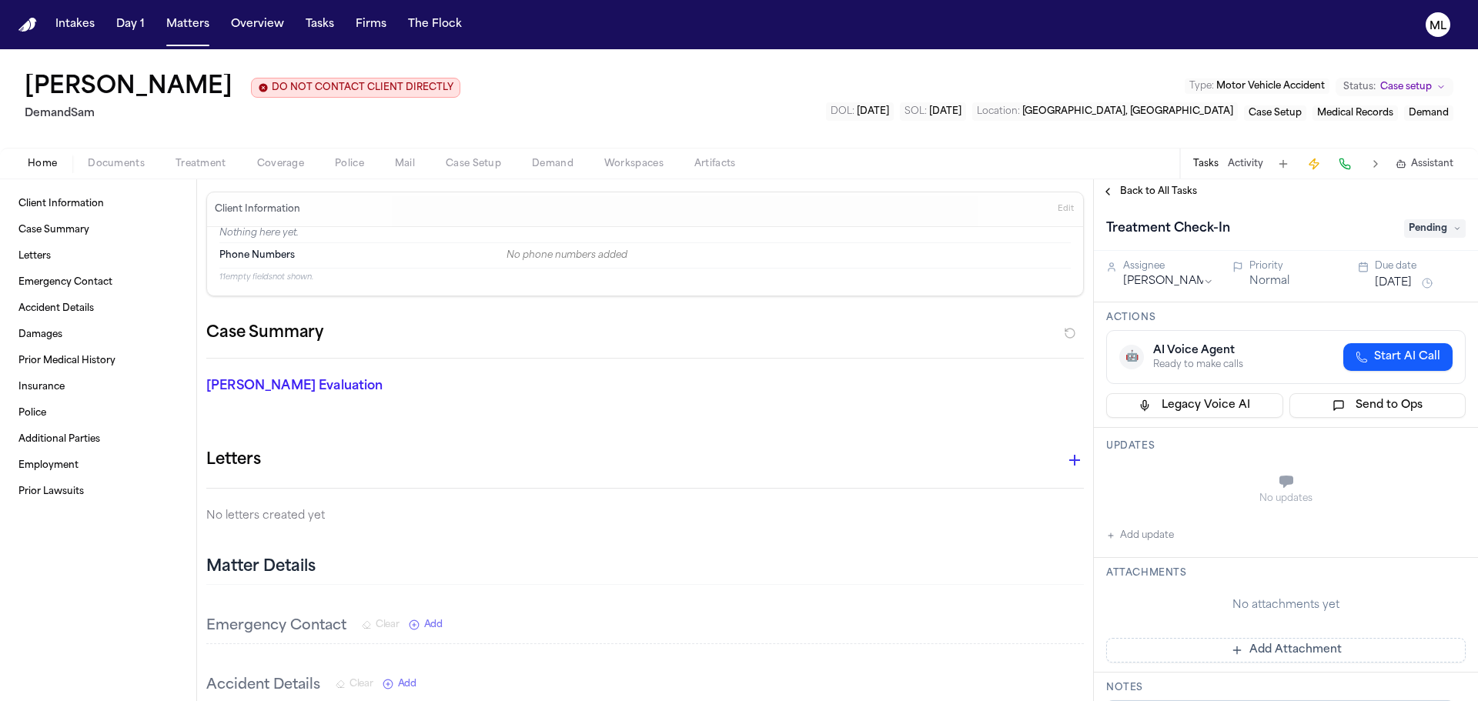
click at [1429, 229] on span "Pending" at bounding box center [1435, 228] width 62 height 18
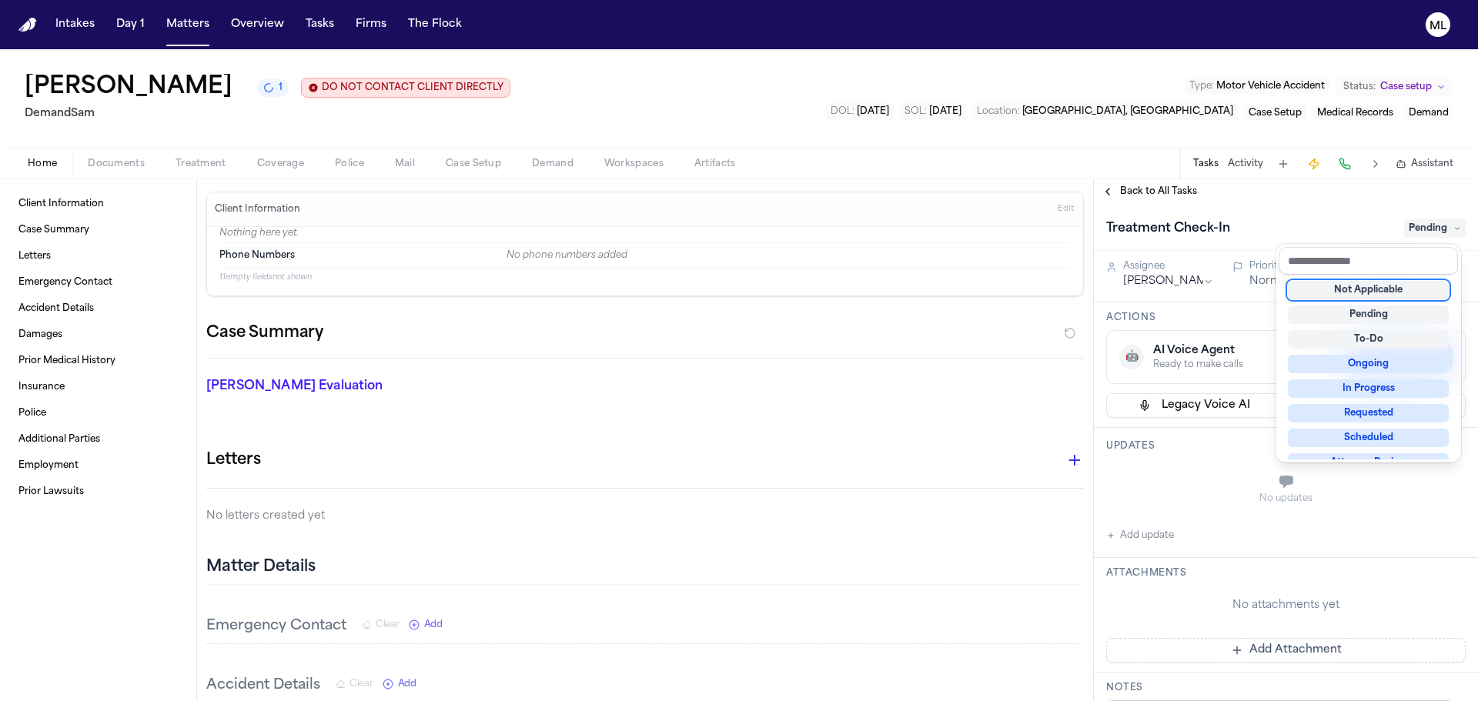
click at [1391, 296] on div "Not Applicable" at bounding box center [1367, 290] width 161 height 18
click at [1154, 189] on div "Back to All Tasks Treatment Check-In Not Applicable Assignee [PERSON_NAME] Prio…" at bounding box center [1286, 440] width 384 height 522
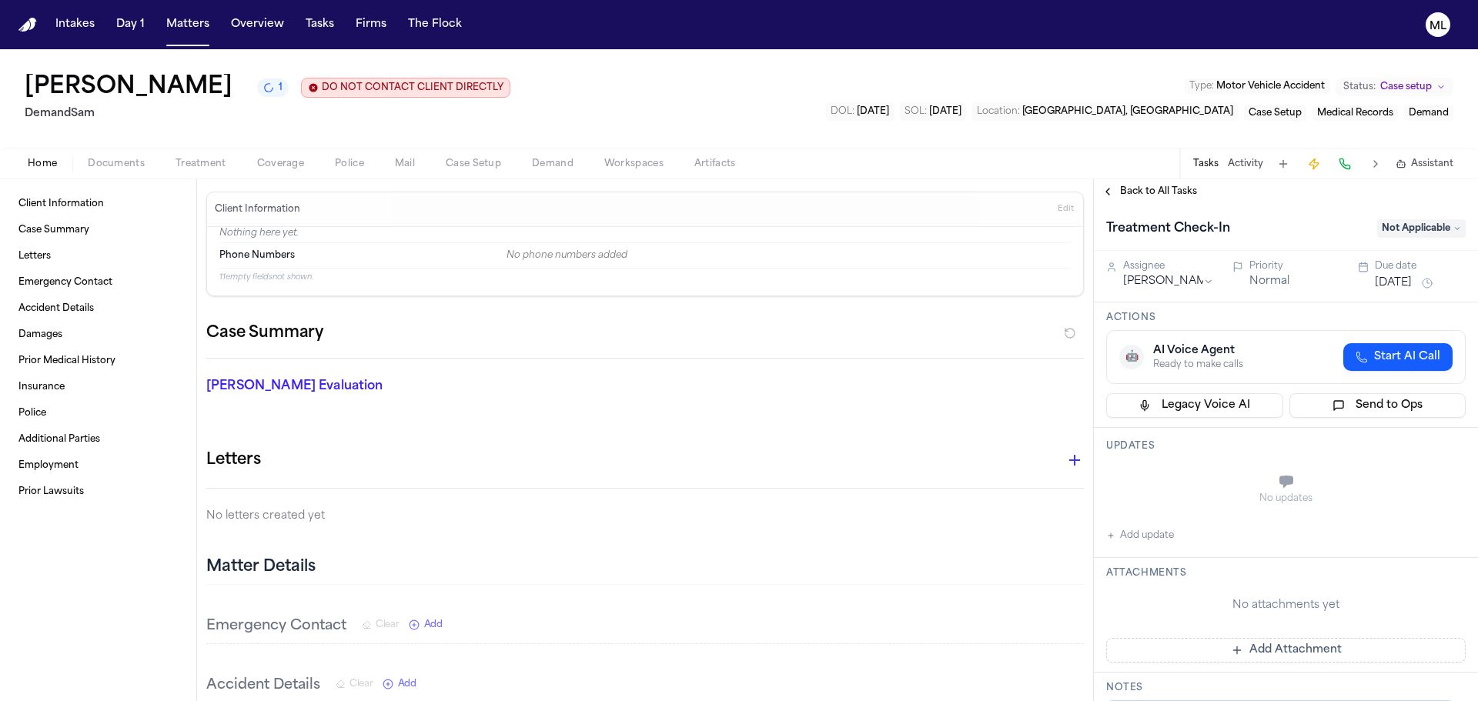
click at [1154, 189] on span "Back to All Tasks" at bounding box center [1158, 191] width 77 height 12
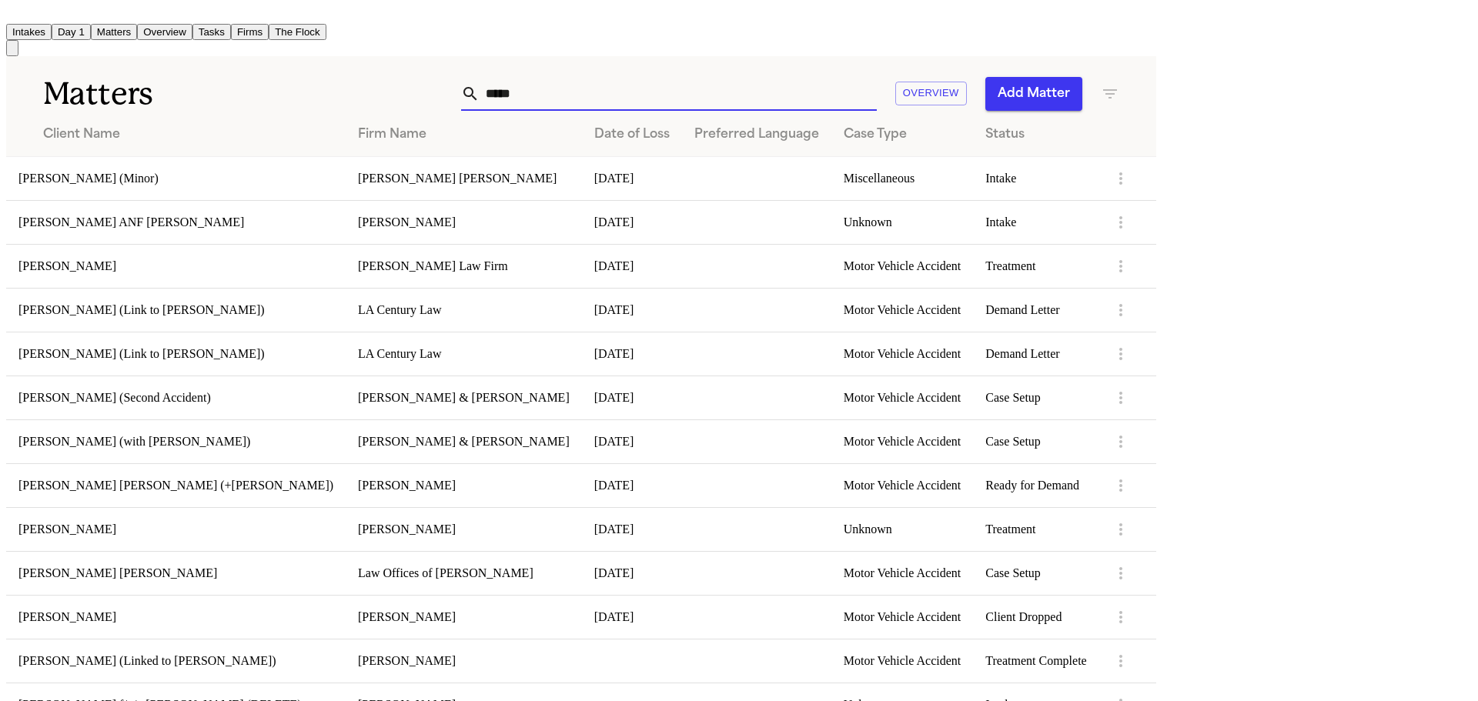
drag, startPoint x: 888, startPoint y: 96, endPoint x: 716, endPoint y: 86, distance: 172.7
click at [716, 87] on div "***** Overview Add Matter" at bounding box center [730, 94] width 776 height 34
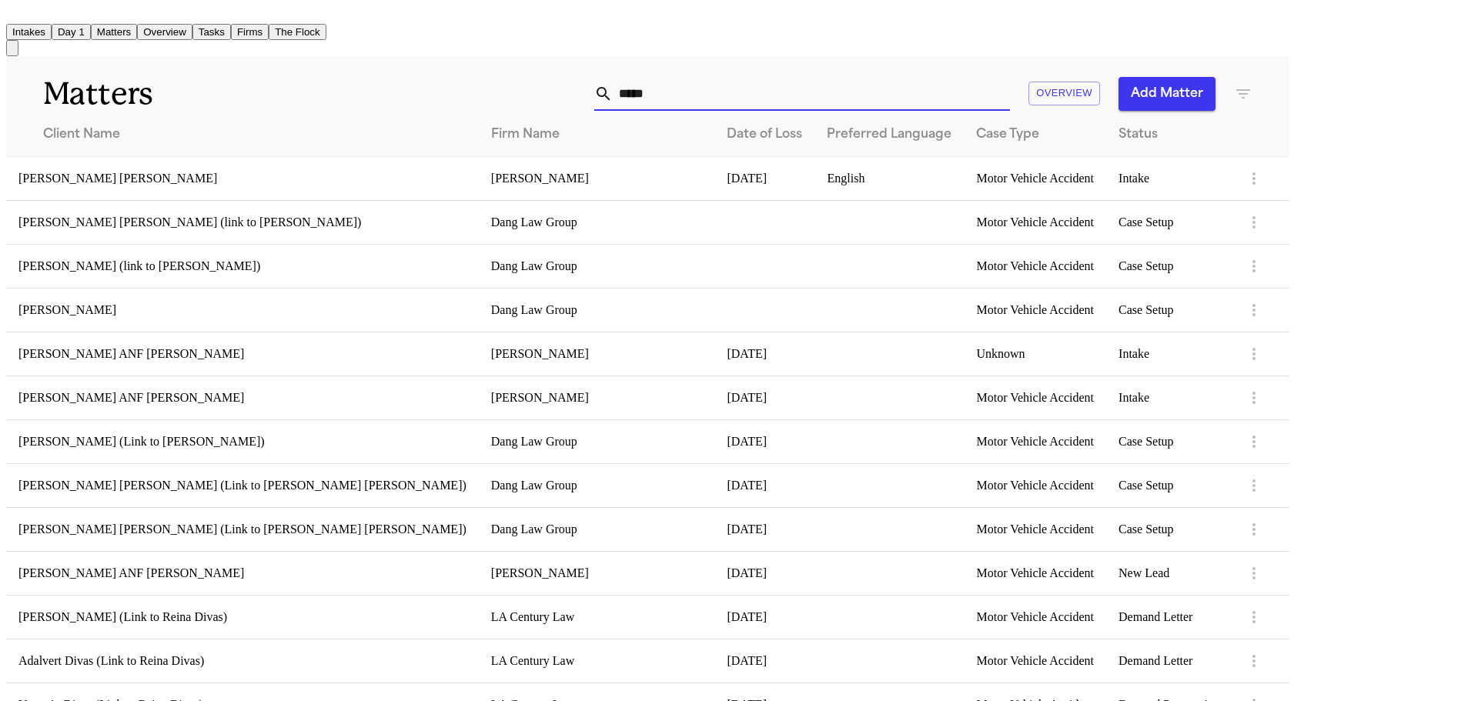
type input "*****"
click at [123, 178] on td "[PERSON_NAME] [PERSON_NAME]" at bounding box center [242, 178] width 473 height 44
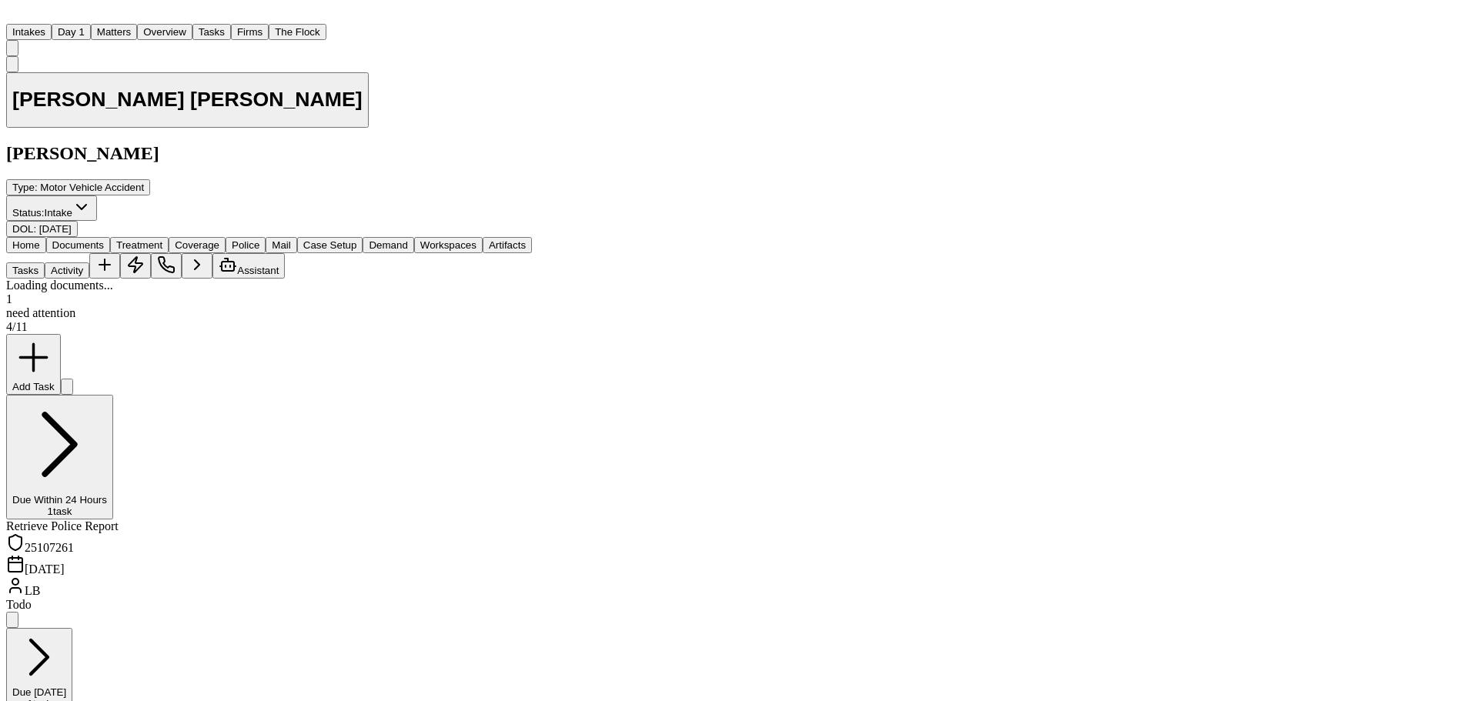
click at [104, 239] on span "Documents" at bounding box center [78, 245] width 52 height 12
